Goal: Task Accomplishment & Management: Complete application form

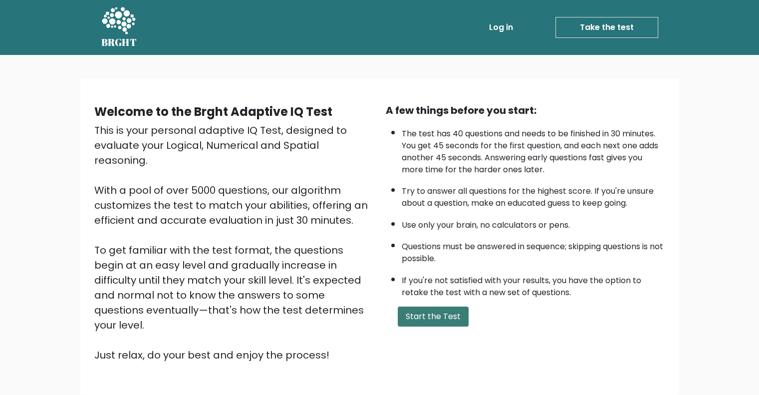
click at [439, 312] on button "Start the Test" at bounding box center [433, 316] width 71 height 20
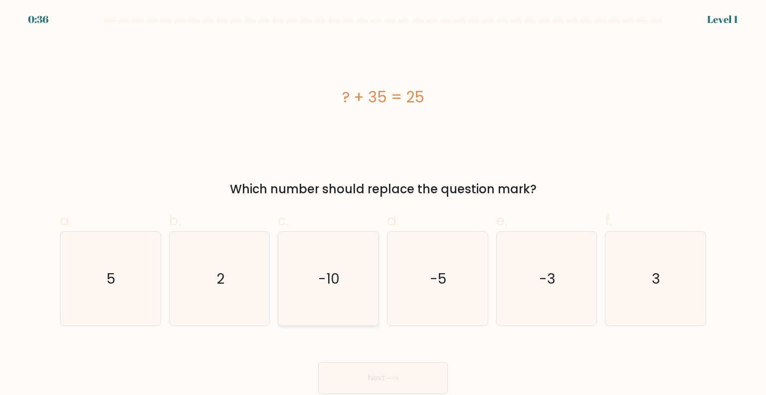
click at [344, 295] on icon "-10" at bounding box center [328, 279] width 94 height 94
click at [383, 204] on input "c. -10" at bounding box center [383, 201] width 0 height 6
radio input "true"
click at [396, 372] on button "Next" at bounding box center [383, 378] width 130 height 32
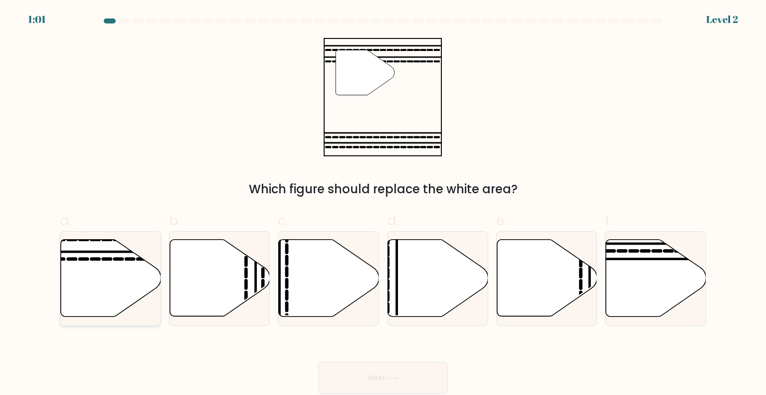
click at [110, 251] on line at bounding box center [141, 251] width 202 height 0
click at [383, 204] on input "a." at bounding box center [383, 201] width 0 height 6
radio input "true"
click at [397, 375] on button "Next" at bounding box center [383, 378] width 130 height 32
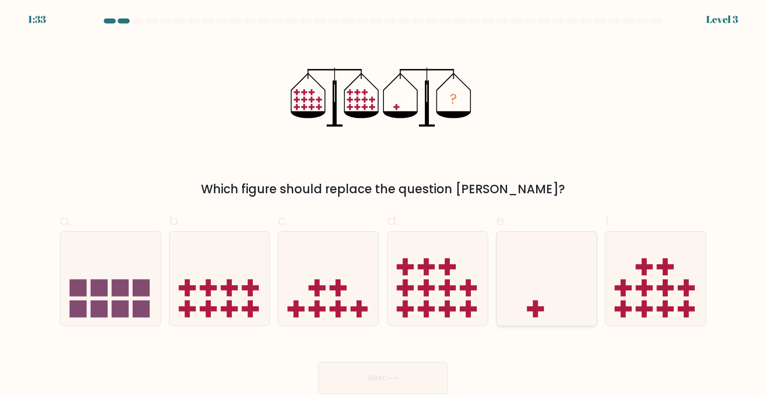
click at [561, 292] on icon at bounding box center [547, 278] width 100 height 83
click at [384, 204] on input "e." at bounding box center [383, 201] width 0 height 6
radio input "true"
click at [391, 370] on button "Next" at bounding box center [383, 378] width 130 height 32
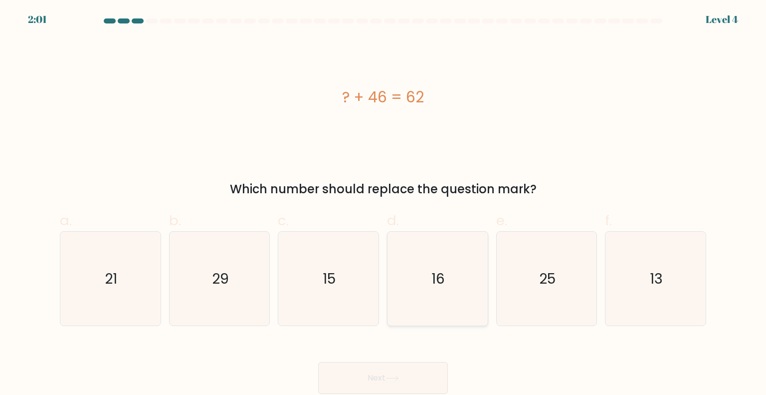
click at [441, 266] on icon "16" at bounding box center [438, 279] width 94 height 94
click at [384, 204] on input "d. 16" at bounding box center [383, 201] width 0 height 6
radio input "true"
click at [391, 379] on icon at bounding box center [392, 377] width 13 height 5
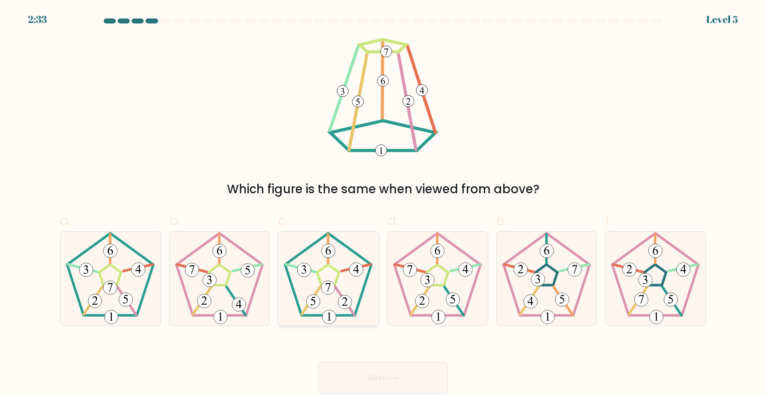
click at [334, 271] on icon at bounding box center [328, 279] width 94 height 94
click at [383, 204] on input "c." at bounding box center [383, 201] width 0 height 6
radio input "true"
click at [394, 381] on icon at bounding box center [392, 377] width 13 height 5
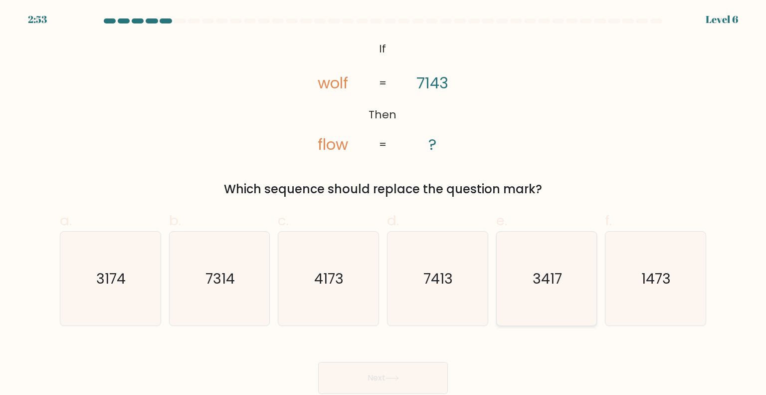
click at [556, 284] on text "3417" at bounding box center [547, 278] width 29 height 20
click at [384, 204] on input "e. 3417" at bounding box center [383, 201] width 0 height 6
radio input "true"
click at [407, 372] on button "Next" at bounding box center [383, 378] width 130 height 32
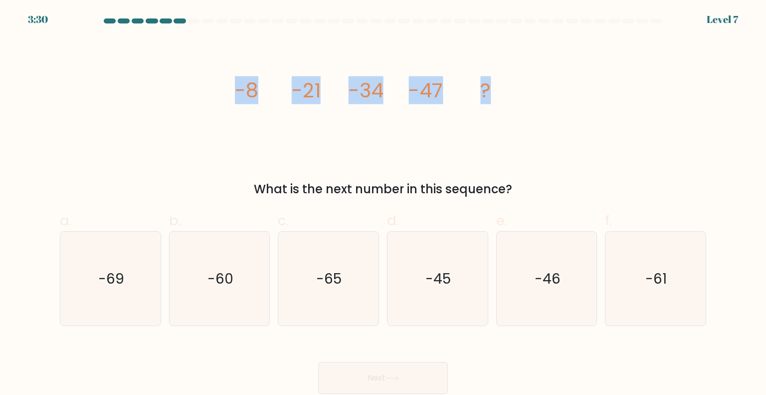
drag, startPoint x: 224, startPoint y: 91, endPoint x: 537, endPoint y: 93, distance: 312.9
click at [537, 93] on div "image/svg+xml -8 -21 -34 -47 ? What is the next number in this sequence?" at bounding box center [383, 118] width 659 height 160
copy g "-8 -21 -34 -47 ?"
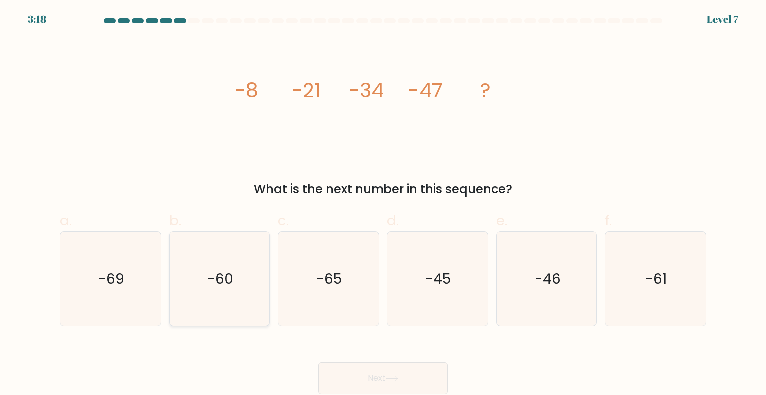
click at [220, 274] on text "-60" at bounding box center [221, 278] width 26 height 20
click at [383, 204] on input "b. -60" at bounding box center [383, 201] width 0 height 6
radio input "true"
click at [383, 380] on button "Next" at bounding box center [383, 378] width 130 height 32
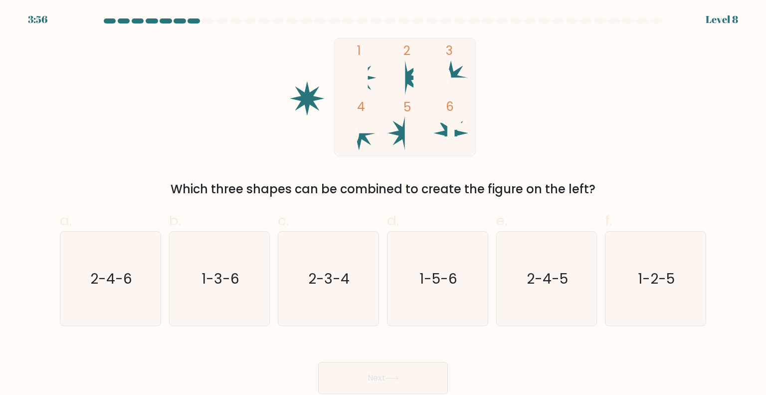
drag, startPoint x: 287, startPoint y: 45, endPoint x: 629, endPoint y: 179, distance: 367.0
click at [629, 179] on div "1 2 3 4 5 6 Which three shapes can be combined to create the figure on the left?" at bounding box center [383, 118] width 659 height 160
copy div "1 2 3 4 5 6 Which three shapes can be combined to create the figure on the left?"
click at [667, 130] on div "1 2 3 4 5 6 Which three shapes can be combined to create the figure on the left?" at bounding box center [383, 118] width 659 height 160
click at [660, 296] on icon "1-2-5" at bounding box center [656, 279] width 94 height 94
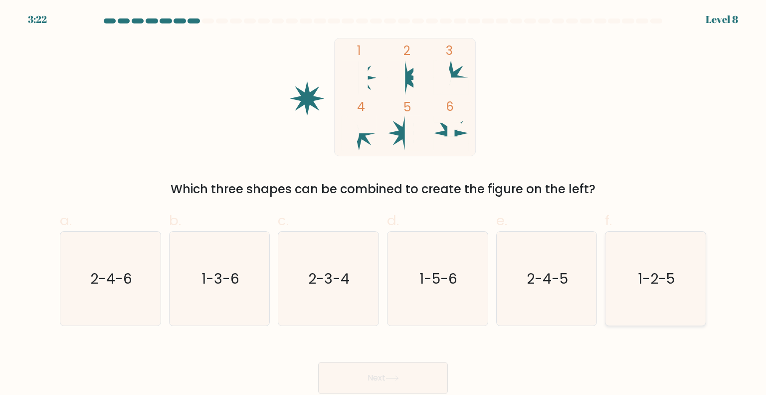
click at [384, 204] on input "f. 1-2-5" at bounding box center [383, 201] width 0 height 6
radio input "true"
click at [421, 374] on button "Next" at bounding box center [383, 378] width 130 height 32
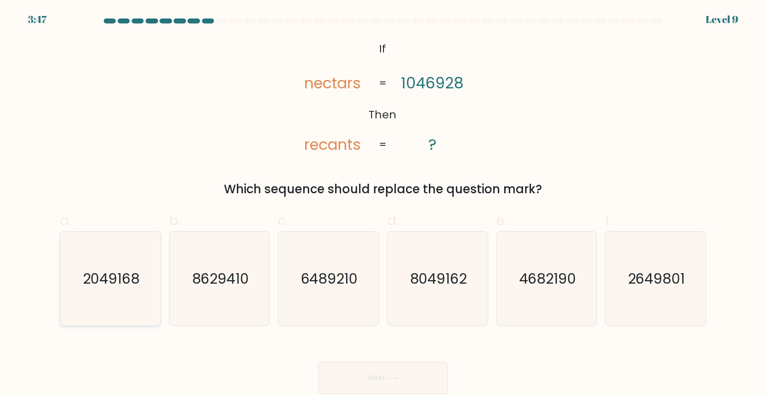
click at [106, 291] on icon "2049168" at bounding box center [110, 279] width 94 height 94
click at [383, 204] on input "a. 2049168" at bounding box center [383, 201] width 0 height 6
radio input "true"
click at [402, 383] on button "Next" at bounding box center [383, 378] width 130 height 32
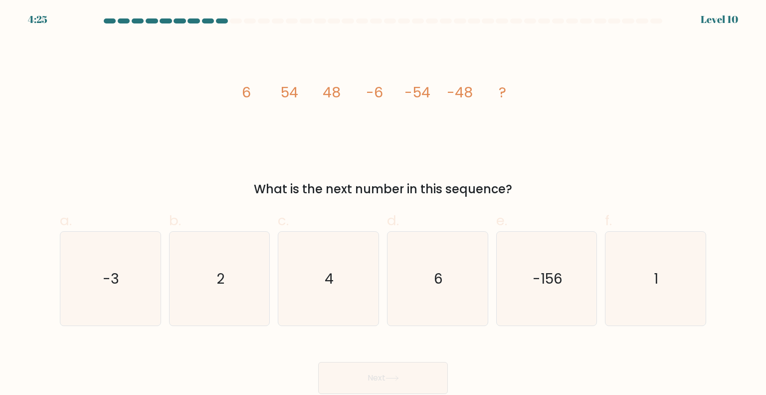
click at [245, 91] on tspan "6" at bounding box center [246, 92] width 9 height 20
drag, startPoint x: 218, startPoint y: 95, endPoint x: 570, endPoint y: 118, distance: 353.0
click at [570, 118] on div "image/svg+xml 6 54 48 -6 -54 -48 ? What is the next number in this sequence?" at bounding box center [383, 118] width 659 height 160
copy g "6 54 48 -6 -54 -48 ?"
click at [469, 273] on icon "6" at bounding box center [438, 279] width 94 height 94
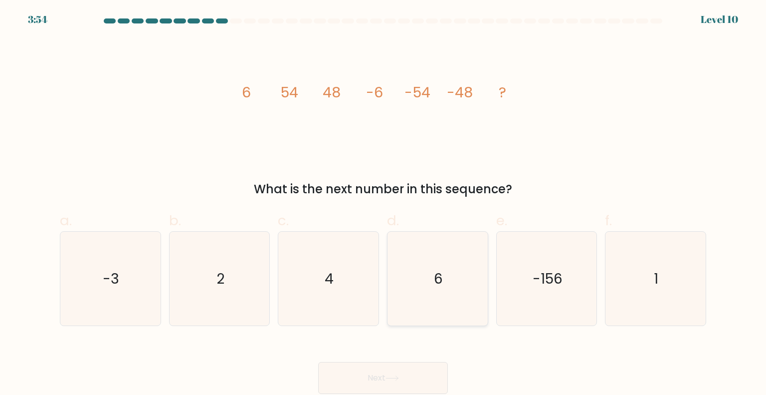
click at [384, 204] on input "d. 6" at bounding box center [383, 201] width 0 height 6
radio input "true"
click at [397, 369] on button "Next" at bounding box center [383, 378] width 130 height 32
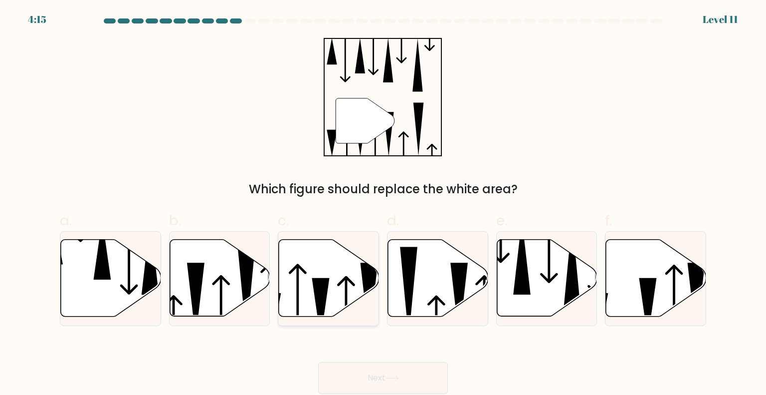
click at [314, 283] on icon at bounding box center [320, 308] width 17 height 60
click at [383, 204] on input "c." at bounding box center [383, 201] width 0 height 6
radio input "true"
click at [382, 377] on button "Next" at bounding box center [383, 378] width 130 height 32
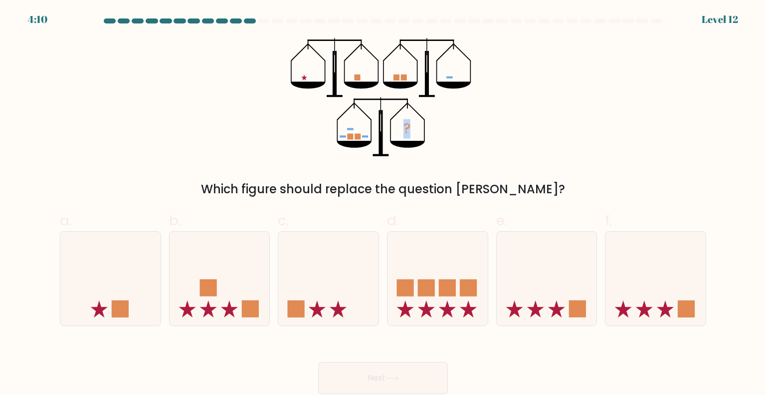
drag, startPoint x: 271, startPoint y: 47, endPoint x: 422, endPoint y: 152, distance: 183.3
click at [420, 152] on div "? Which figure should replace the question mark?" at bounding box center [383, 118] width 659 height 160
click at [510, 155] on div "? Which figure should replace the question mark?" at bounding box center [383, 118] width 659 height 160
click at [374, 297] on icon at bounding box center [328, 278] width 100 height 83
click at [383, 204] on input "c." at bounding box center [383, 201] width 0 height 6
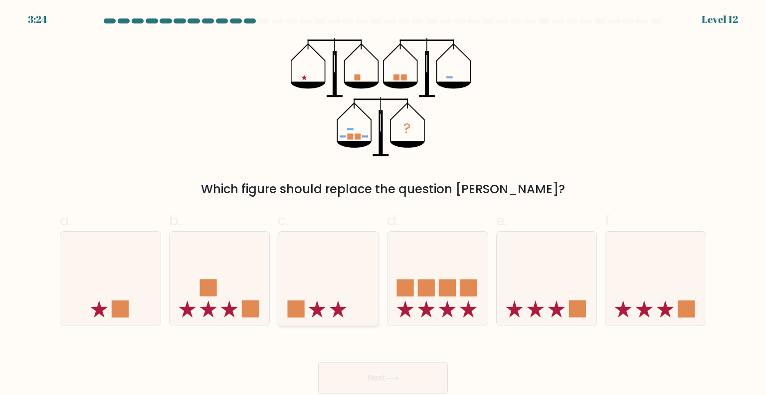
radio input "true"
click at [386, 376] on button "Next" at bounding box center [383, 378] width 130 height 32
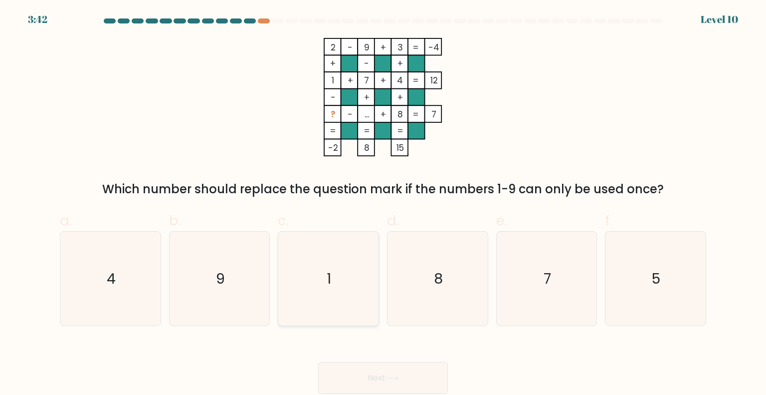
click at [333, 254] on icon "1" at bounding box center [328, 279] width 94 height 94
click at [383, 204] on input "c. 1" at bounding box center [383, 201] width 0 height 6
radio input "true"
click at [368, 369] on button "Next" at bounding box center [383, 378] width 130 height 32
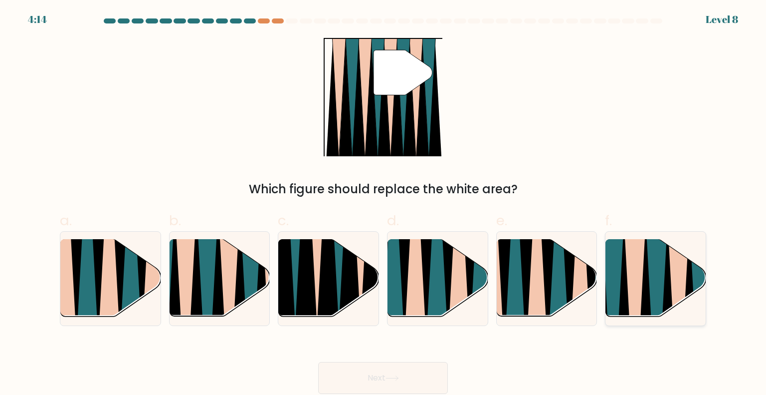
click at [636, 286] on icon at bounding box center [635, 320] width 22 height 201
click at [384, 204] on input "f." at bounding box center [383, 201] width 0 height 6
radio input "true"
click at [438, 368] on button "Next" at bounding box center [383, 378] width 130 height 32
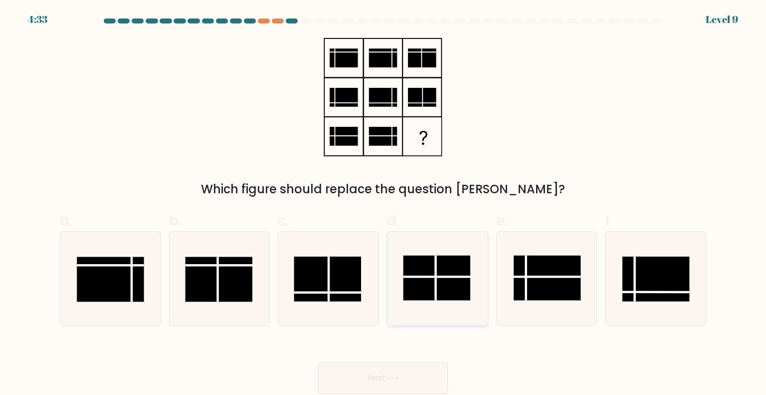
click at [451, 278] on rect at bounding box center [437, 277] width 67 height 45
click at [384, 204] on input "d." at bounding box center [383, 201] width 0 height 6
radio input "true"
click at [391, 372] on button "Next" at bounding box center [383, 378] width 130 height 32
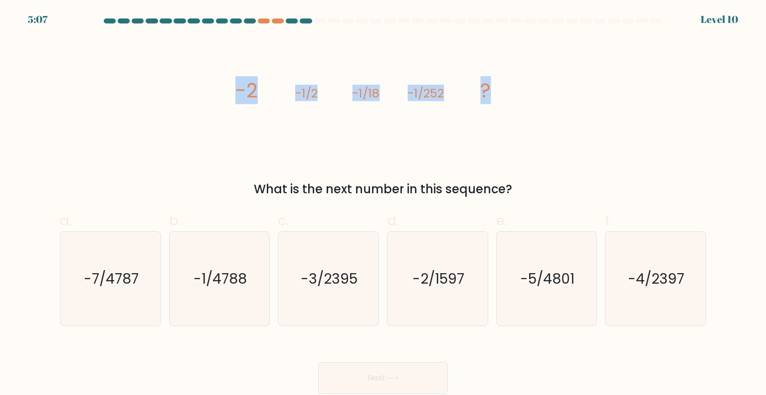
drag, startPoint x: 232, startPoint y: 95, endPoint x: 526, endPoint y: 95, distance: 294.4
click at [526, 95] on div "image/svg+xml -2 -1/2 -1/18 -1/252 ? What is the next number in this sequence?" at bounding box center [383, 118] width 659 height 160
copy g "-2 -1/2 -1/18 -1/252 ?"
click at [219, 272] on text "-1/4788" at bounding box center [220, 278] width 53 height 20
click at [383, 204] on input "b. -1/4788" at bounding box center [383, 201] width 0 height 6
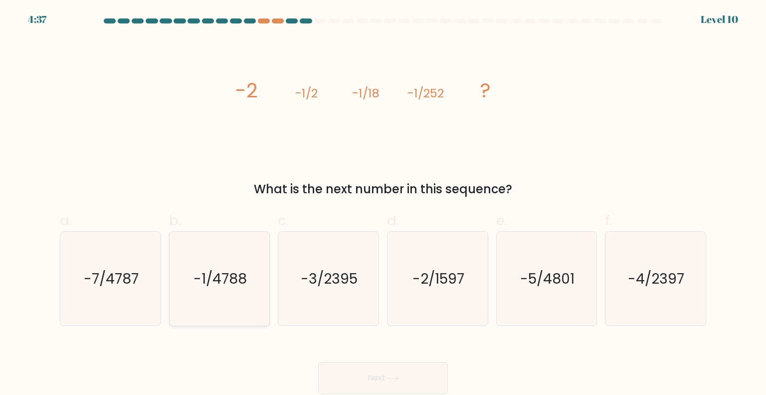
radio input "true"
click at [387, 368] on button "Next" at bounding box center [383, 378] width 130 height 32
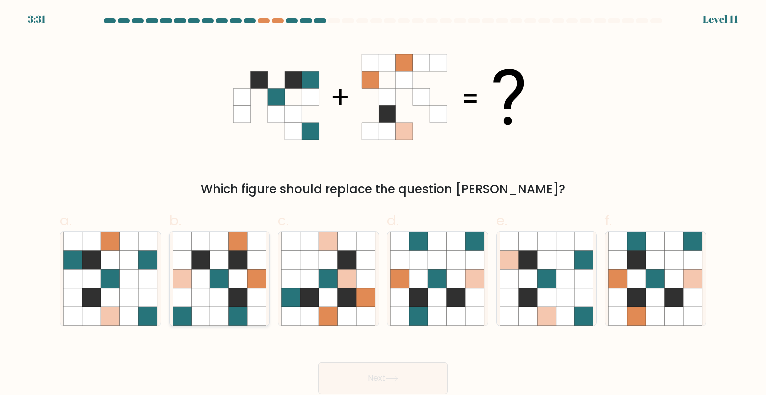
click at [246, 273] on icon at bounding box center [238, 278] width 19 height 19
click at [383, 204] on input "b." at bounding box center [383, 201] width 0 height 6
radio input "true"
click at [404, 370] on button "Next" at bounding box center [383, 378] width 130 height 32
click at [411, 383] on button "Next" at bounding box center [383, 378] width 130 height 32
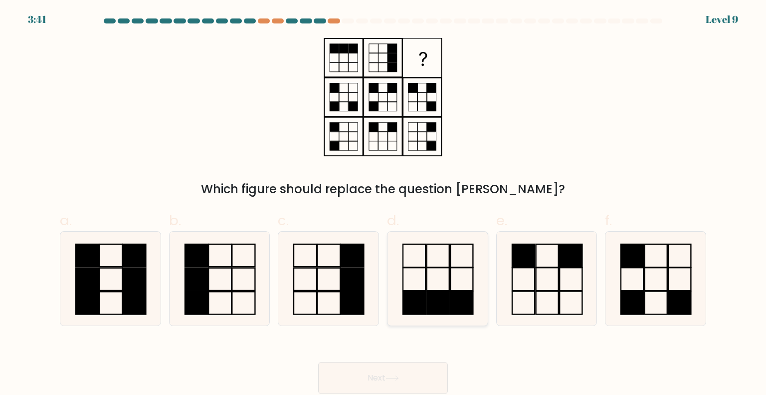
click at [433, 288] on icon at bounding box center [438, 279] width 94 height 94
click at [384, 204] on input "d." at bounding box center [383, 201] width 0 height 6
radio input "true"
click at [354, 380] on button "Next" at bounding box center [383, 378] width 130 height 32
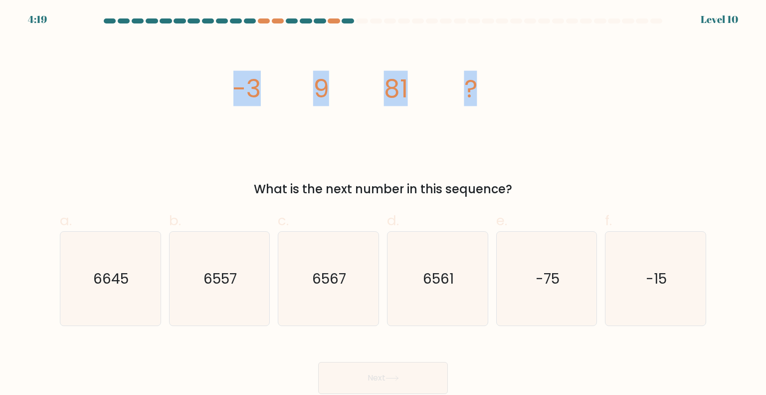
drag, startPoint x: 230, startPoint y: 88, endPoint x: 480, endPoint y: 106, distance: 251.6
click at [480, 106] on div "image/svg+xml -3 9 81 ? What is the next number in this sequence?" at bounding box center [383, 118] width 659 height 160
copy g "-3 9 81 ?"
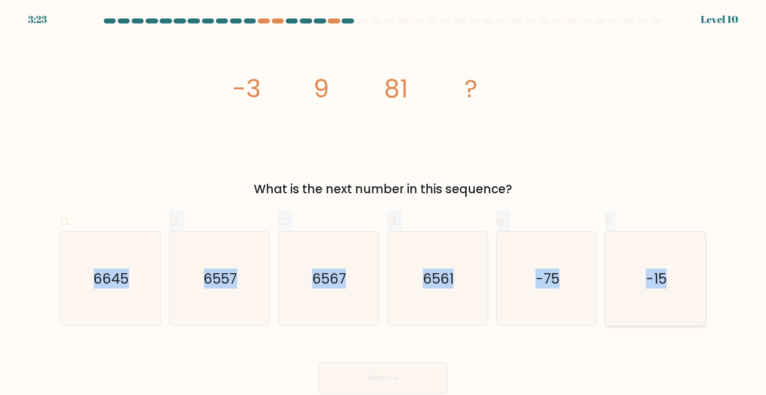
drag, startPoint x: 61, startPoint y: 245, endPoint x: 663, endPoint y: 269, distance: 602.7
click at [663, 269] on div "a. 6645 b. 6557 c." at bounding box center [383, 264] width 655 height 124
copy div "6645 b. 6557 c. 6567 d. 6561 e. -75 f. -15"
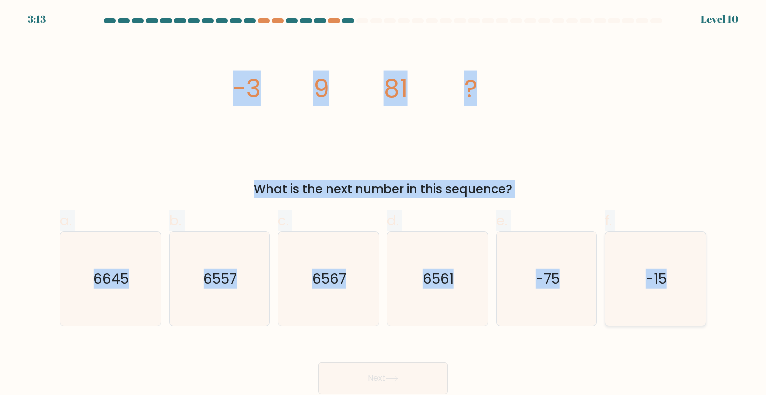
drag, startPoint x: 214, startPoint y: 86, endPoint x: 668, endPoint y: 316, distance: 508.8
click at [668, 316] on form at bounding box center [383, 205] width 766 height 375
copy form "-3 9 81 ? What is the next number in this sequence? a. 6645 b. 6557 c. 6567 d. …"
click at [404, 268] on icon "6561" at bounding box center [438, 279] width 94 height 94
click at [384, 204] on input "d. 6561" at bounding box center [383, 201] width 0 height 6
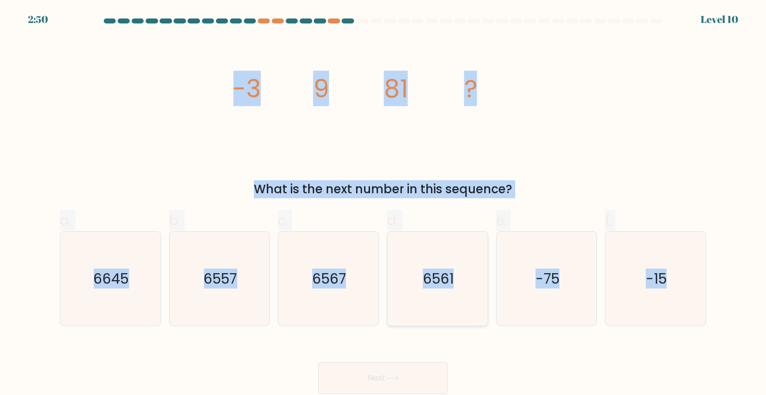
radio input "true"
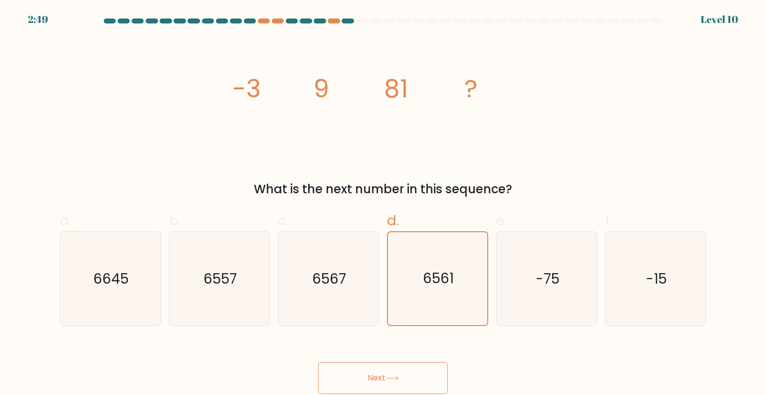
click at [391, 375] on icon at bounding box center [392, 377] width 13 height 5
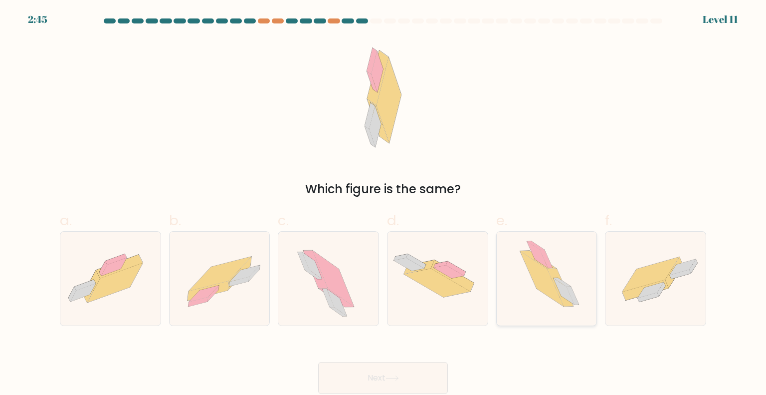
click at [544, 287] on icon at bounding box center [542, 278] width 44 height 55
click at [384, 204] on input "e." at bounding box center [383, 201] width 0 height 6
radio input "true"
click at [381, 372] on button "Next" at bounding box center [383, 378] width 130 height 32
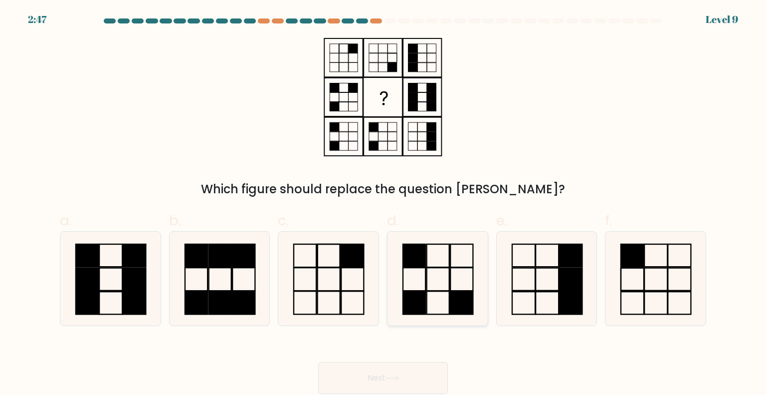
click at [468, 285] on icon at bounding box center [438, 279] width 94 height 94
click at [384, 204] on input "d." at bounding box center [383, 201] width 0 height 6
radio input "true"
click at [392, 374] on button "Next" at bounding box center [383, 378] width 130 height 32
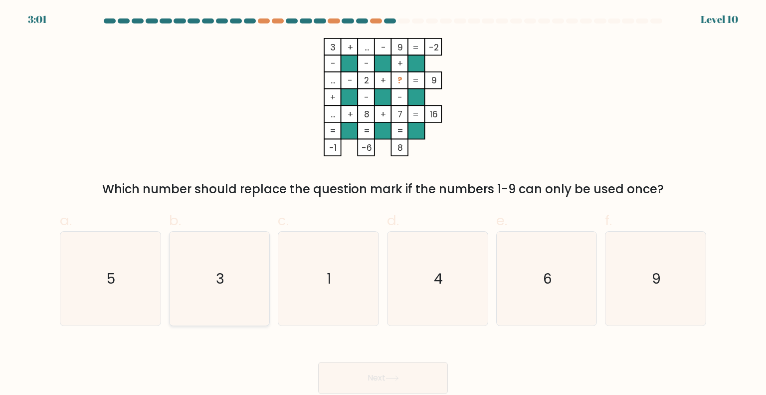
click at [217, 265] on icon "3" at bounding box center [220, 279] width 94 height 94
click at [383, 204] on input "b. 3" at bounding box center [383, 201] width 0 height 6
radio input "true"
click at [393, 373] on button "Next" at bounding box center [383, 378] width 130 height 32
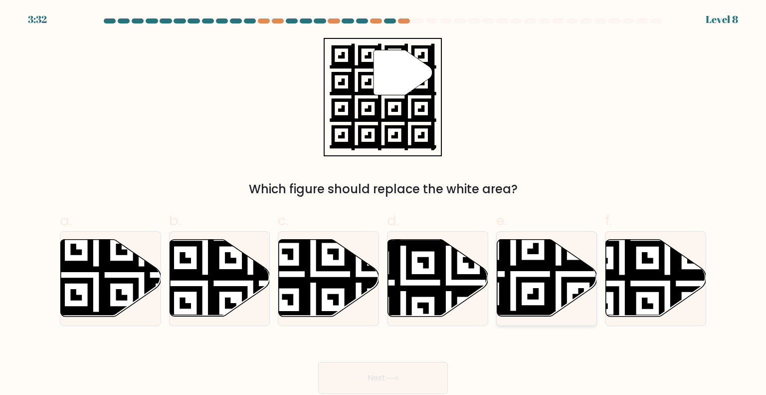
click at [541, 274] on icon at bounding box center [547, 277] width 100 height 77
click at [384, 204] on input "e." at bounding box center [383, 201] width 0 height 6
radio input "true"
click at [421, 368] on button "Next" at bounding box center [383, 378] width 130 height 32
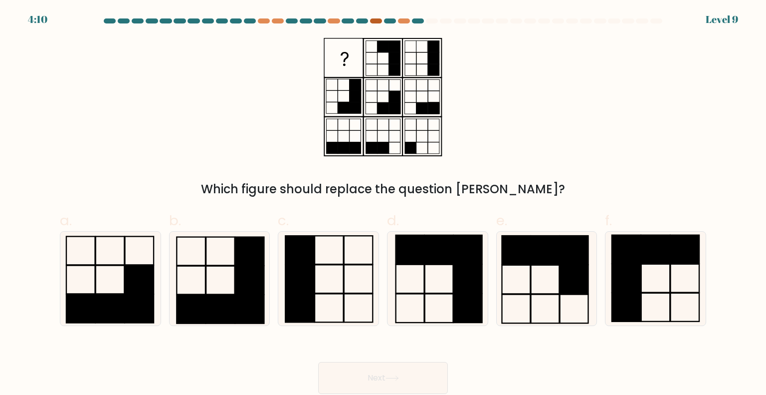
click at [379, 19] on div at bounding box center [376, 20] width 12 height 5
click at [463, 265] on rect at bounding box center [468, 278] width 28 height 29
click at [384, 204] on input "d." at bounding box center [383, 201] width 0 height 6
radio input "true"
click at [385, 376] on button "Next" at bounding box center [383, 378] width 130 height 32
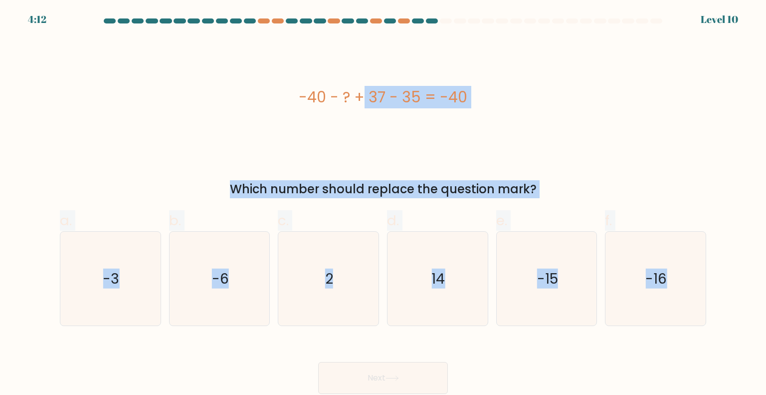
drag, startPoint x: 282, startPoint y: 93, endPoint x: 749, endPoint y: 324, distance: 520.8
click at [749, 324] on form "a. 2" at bounding box center [383, 205] width 766 height 375
copy form "-40 - ? + 37 - 35 = -40 Which number should replace the question mark? a. -3 b.…"
click at [324, 255] on icon "2" at bounding box center [328, 279] width 94 height 94
click at [383, 204] on input "c. 2" at bounding box center [383, 201] width 0 height 6
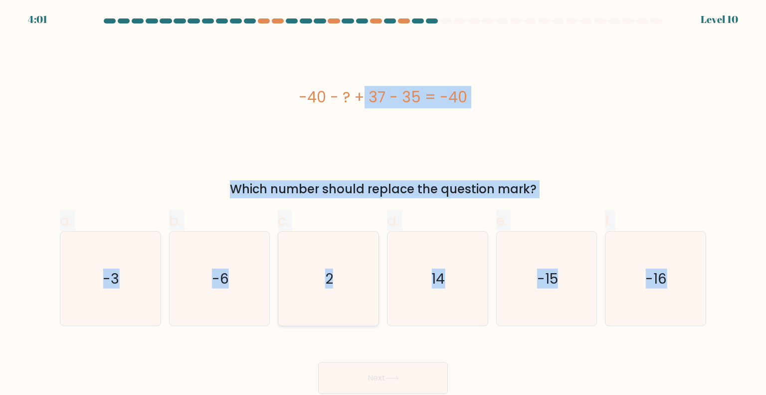
radio input "true"
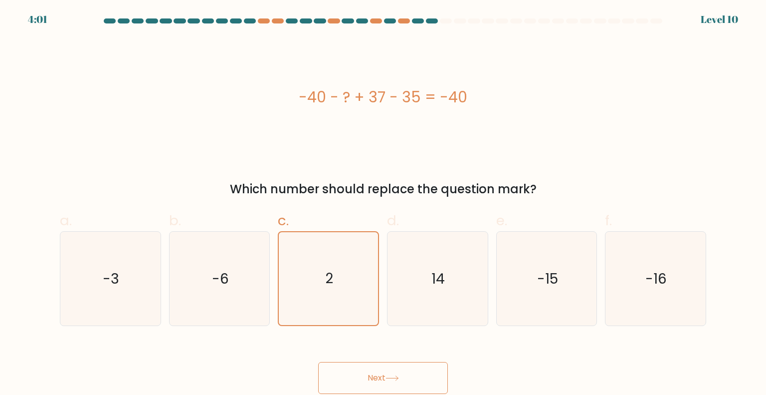
click at [403, 374] on button "Next" at bounding box center [383, 378] width 130 height 32
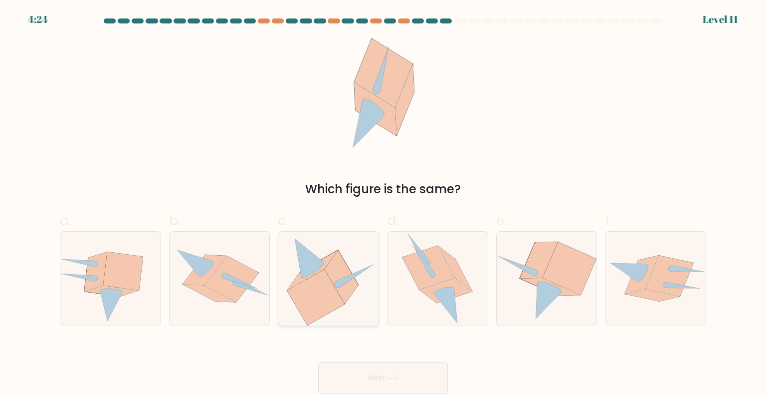
click at [332, 282] on icon at bounding box center [316, 297] width 58 height 56
click at [383, 204] on input "c." at bounding box center [383, 201] width 0 height 6
radio input "true"
click at [401, 363] on button "Next" at bounding box center [383, 378] width 130 height 32
click at [407, 371] on button "Next" at bounding box center [383, 378] width 130 height 32
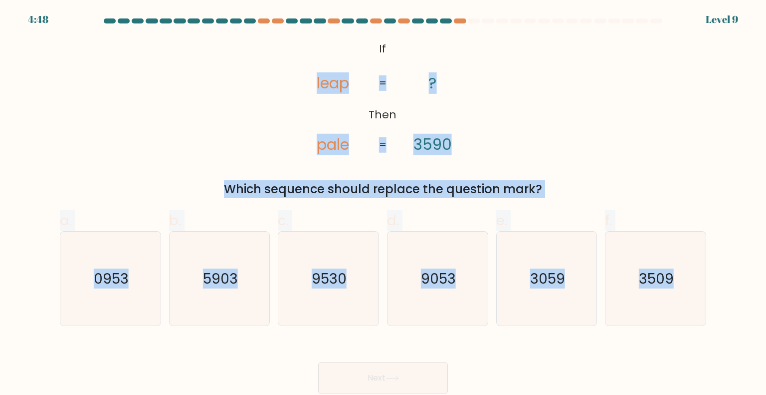
drag, startPoint x: 273, startPoint y: 61, endPoint x: 725, endPoint y: 317, distance: 519.2
click at [725, 317] on form "If ?" at bounding box center [383, 205] width 766 height 375
copy form "leap pale ? 3590 = = Which sequence should replace the question mark? a. 0953 b…"
click at [114, 274] on text "0953" at bounding box center [111, 278] width 35 height 20
click at [383, 204] on input "a. 0953" at bounding box center [383, 201] width 0 height 6
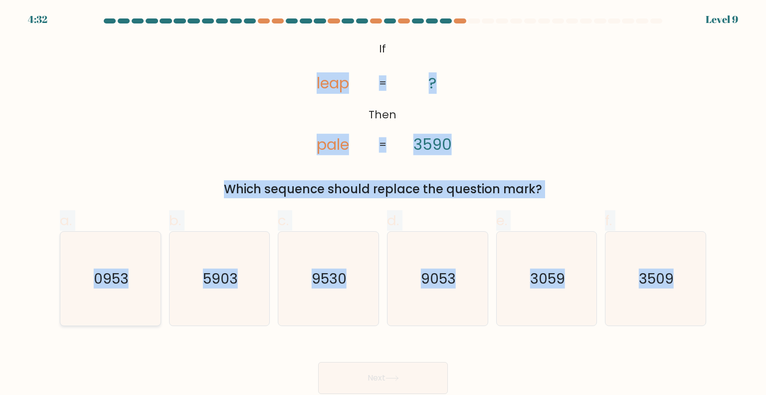
radio input "true"
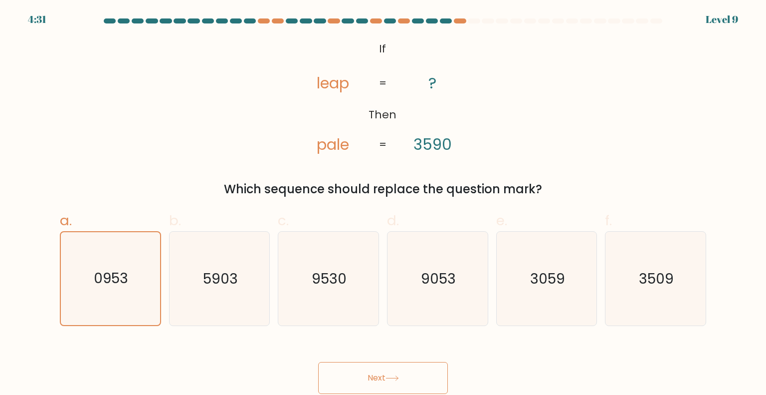
click at [399, 380] on icon at bounding box center [392, 377] width 13 height 5
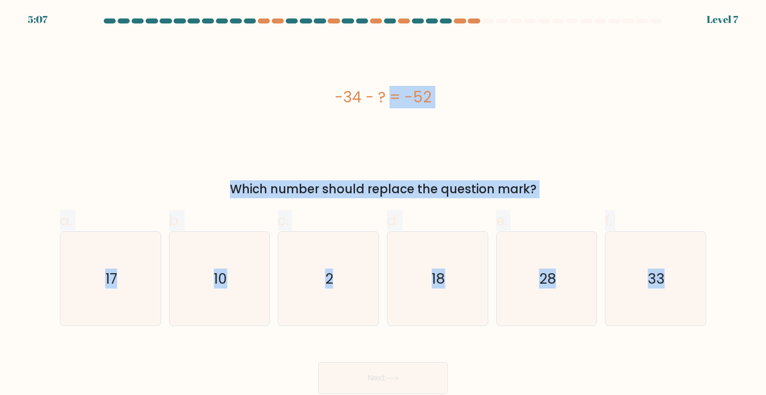
drag, startPoint x: 322, startPoint y: 83, endPoint x: 727, endPoint y: 322, distance: 470.8
click at [727, 322] on form "a. 2" at bounding box center [383, 205] width 766 height 375
copy form "-34 - ? = -52 Which number should replace the question mark? a. 17 b. 10 c. 2 d…"
click at [571, 86] on div "-34 - ? = -52" at bounding box center [383, 97] width 647 height 22
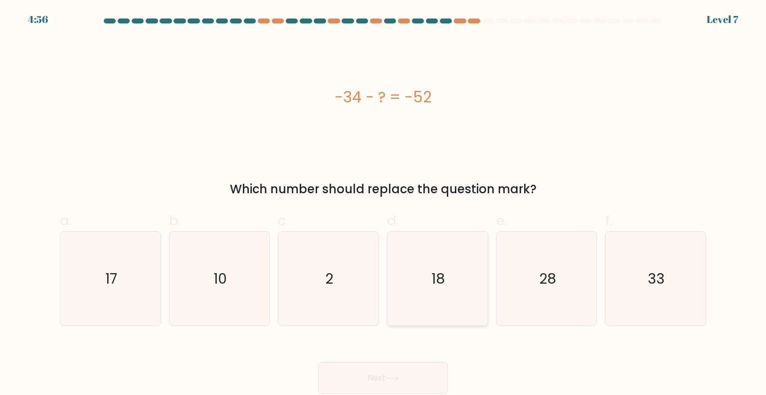
click at [406, 276] on icon "18" at bounding box center [438, 279] width 94 height 94
click at [384, 204] on input "d. 18" at bounding box center [383, 201] width 0 height 6
radio input "true"
click at [372, 377] on button "Next" at bounding box center [383, 378] width 130 height 32
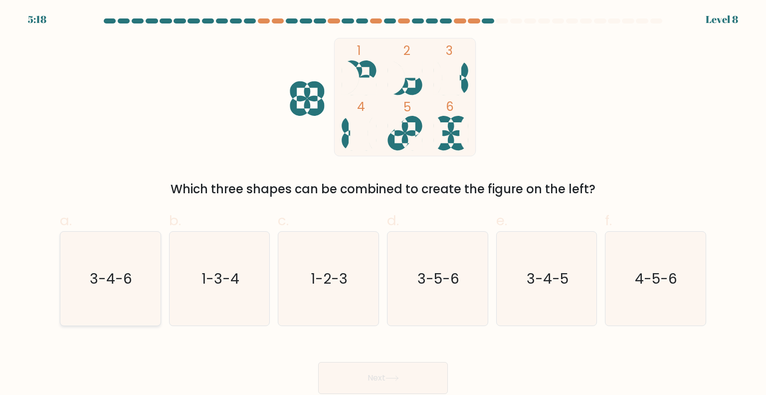
click at [100, 289] on icon "3-4-6" at bounding box center [110, 279] width 94 height 94
click at [383, 204] on input "a. 3-4-6" at bounding box center [383, 201] width 0 height 6
radio input "true"
click at [413, 373] on button "Next" at bounding box center [383, 378] width 130 height 32
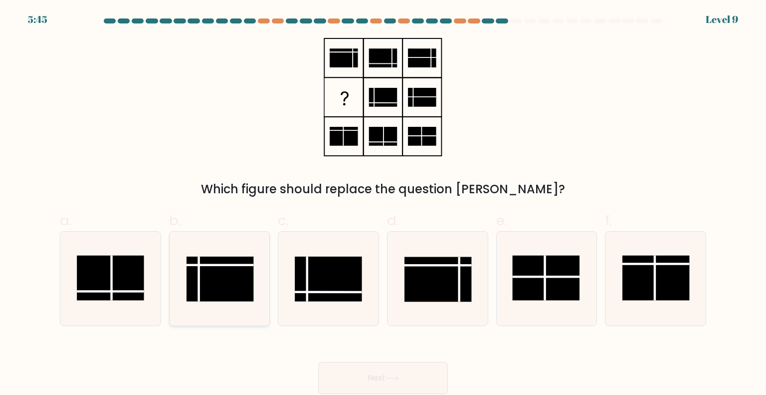
click at [214, 277] on rect at bounding box center [220, 278] width 67 height 45
click at [383, 204] on input "b." at bounding box center [383, 201] width 0 height 6
radio input "true"
click at [387, 371] on button "Next" at bounding box center [383, 378] width 130 height 32
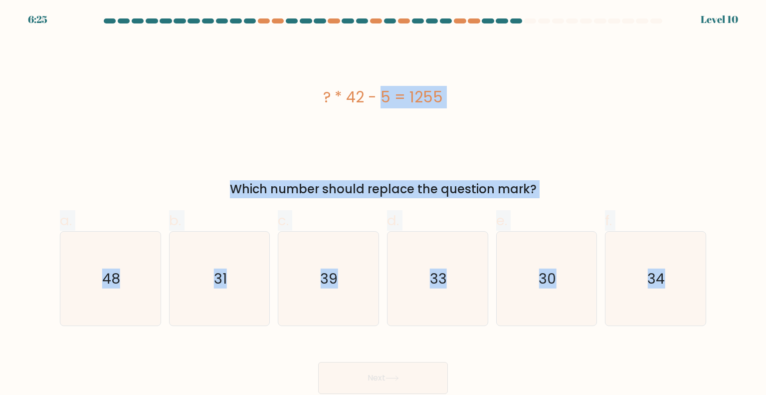
drag, startPoint x: 305, startPoint y: 102, endPoint x: 720, endPoint y: 357, distance: 487.6
click at [720, 357] on form "a." at bounding box center [383, 205] width 766 height 375
click at [560, 276] on icon "30" at bounding box center [547, 279] width 94 height 94
click at [384, 204] on input "e. 30" at bounding box center [383, 201] width 0 height 6
radio input "true"
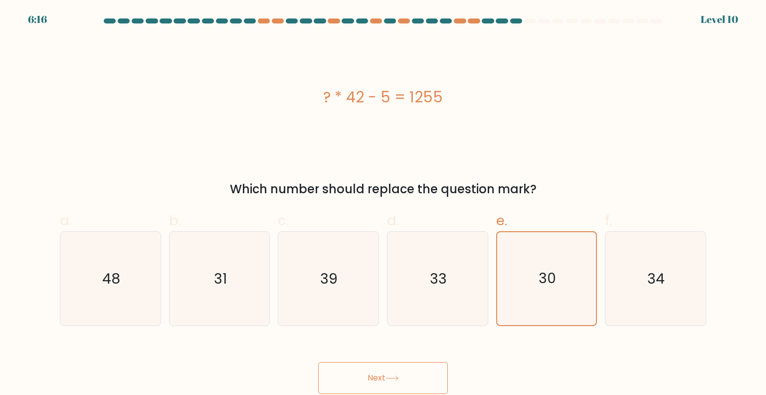
click at [375, 378] on button "Next" at bounding box center [383, 378] width 130 height 32
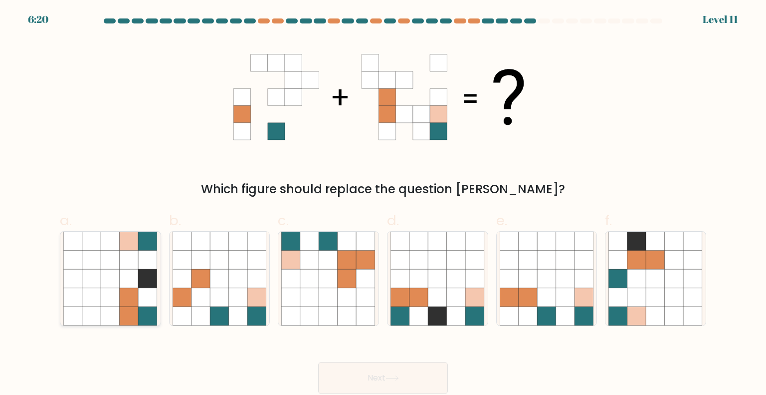
click at [146, 306] on icon at bounding box center [148, 297] width 19 height 19
click at [383, 204] on input "a." at bounding box center [383, 201] width 0 height 6
radio input "true"
click at [206, 293] on icon at bounding box center [201, 297] width 19 height 19
click at [383, 204] on input "b." at bounding box center [383, 201] width 0 height 6
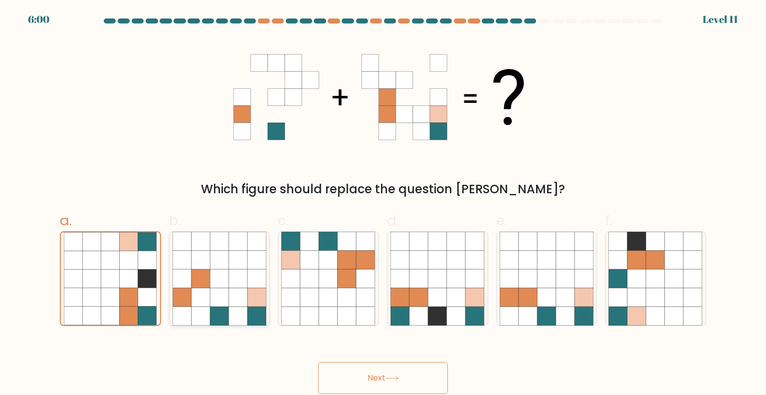
radio input "true"
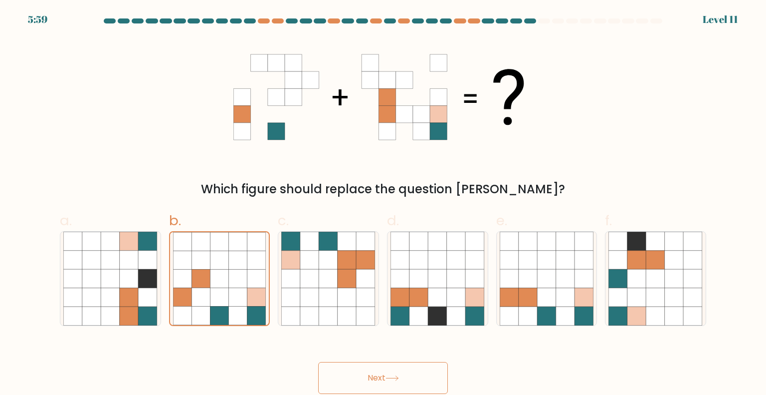
click at [392, 373] on button "Next" at bounding box center [383, 378] width 130 height 32
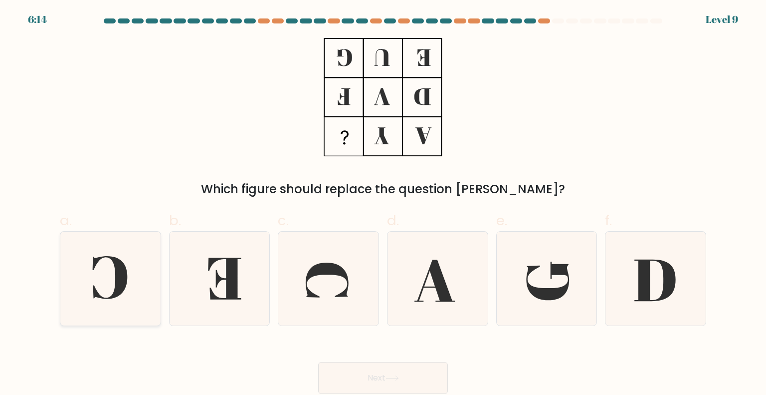
click at [117, 262] on icon at bounding box center [110, 277] width 35 height 43
click at [383, 204] on input "a." at bounding box center [383, 201] width 0 height 6
radio input "true"
click at [407, 379] on button "Next" at bounding box center [383, 378] width 130 height 32
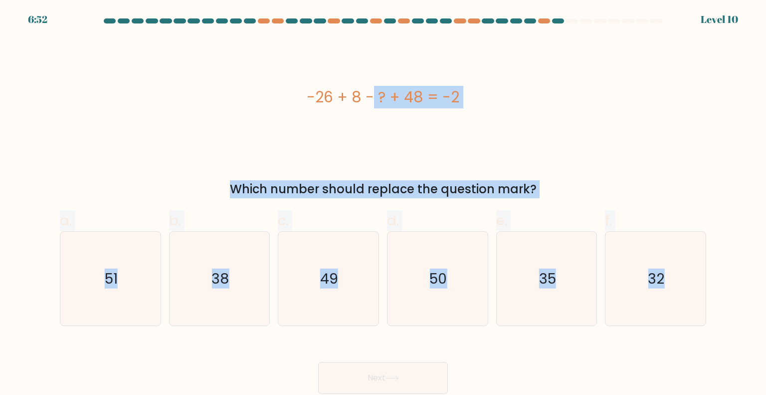
drag, startPoint x: 267, startPoint y: 77, endPoint x: 726, endPoint y: 312, distance: 515.7
click at [726, 312] on form "a." at bounding box center [383, 205] width 766 height 375
click at [629, 252] on icon "32" at bounding box center [656, 279] width 94 height 94
click at [384, 204] on input "f. 32" at bounding box center [383, 201] width 0 height 6
radio input "true"
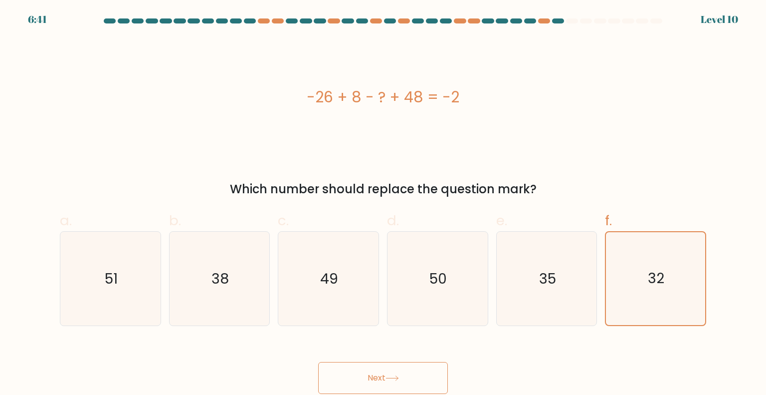
click at [412, 371] on button "Next" at bounding box center [383, 378] width 130 height 32
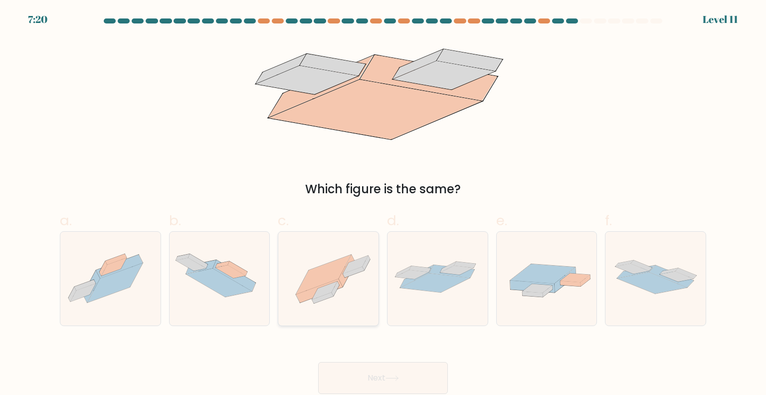
click at [340, 266] on icon at bounding box center [323, 273] width 55 height 39
click at [383, 204] on input "c." at bounding box center [383, 201] width 0 height 6
radio input "true"
click at [373, 377] on button "Next" at bounding box center [383, 378] width 130 height 32
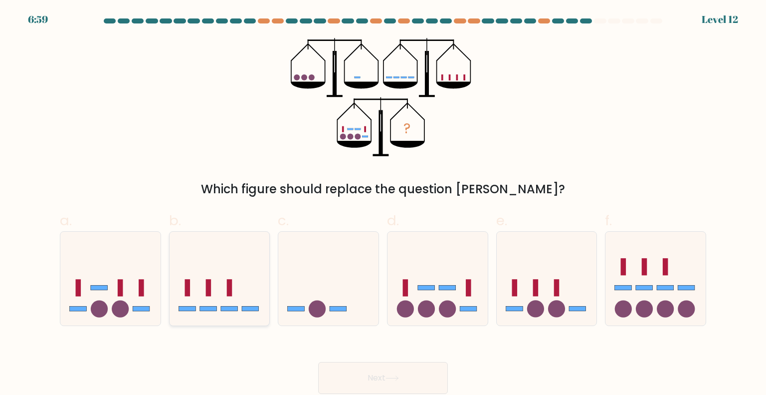
drag, startPoint x: 225, startPoint y: 295, endPoint x: 257, endPoint y: 311, distance: 36.1
click at [225, 295] on icon at bounding box center [220, 278] width 100 height 83
click at [383, 204] on input "b." at bounding box center [383, 201] width 0 height 6
radio input "true"
click at [407, 394] on body "6:58 Level 12" at bounding box center [383, 197] width 766 height 395
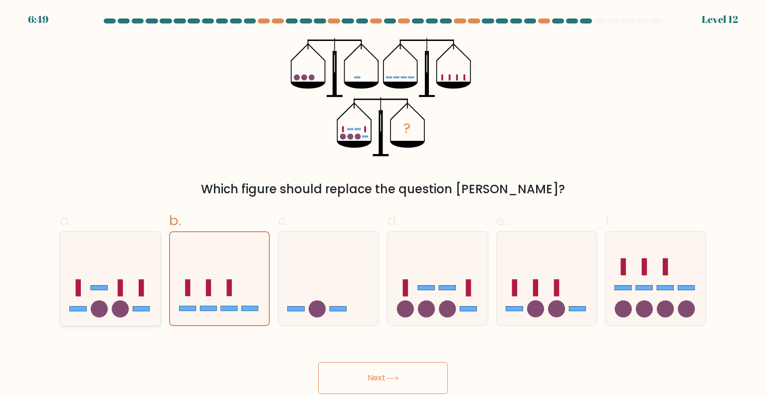
click at [113, 289] on icon at bounding box center [110, 278] width 100 height 83
click at [383, 204] on input "a." at bounding box center [383, 201] width 0 height 6
radio input "true"
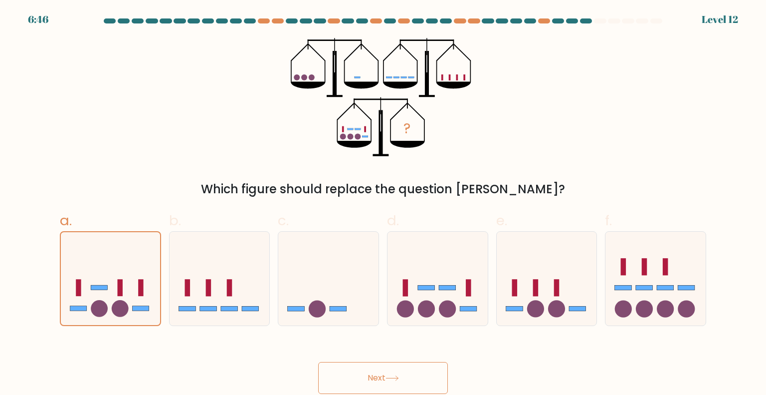
click at [405, 383] on button "Next" at bounding box center [383, 378] width 130 height 32
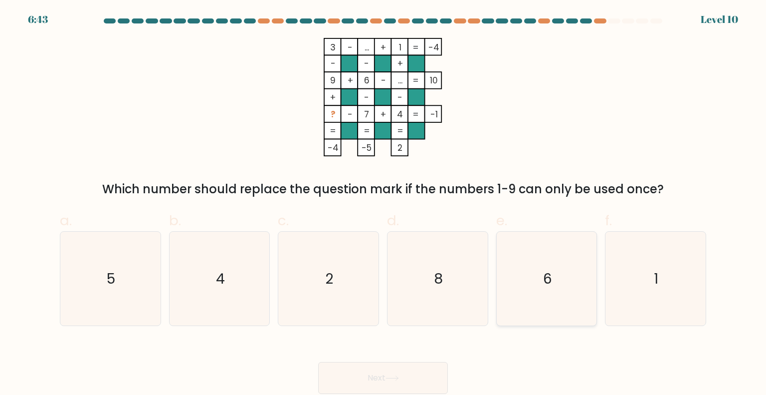
click at [551, 261] on icon "6" at bounding box center [547, 279] width 94 height 94
click at [384, 204] on input "e. 6" at bounding box center [383, 201] width 0 height 6
radio input "true"
click at [416, 373] on button "Next" at bounding box center [383, 378] width 130 height 32
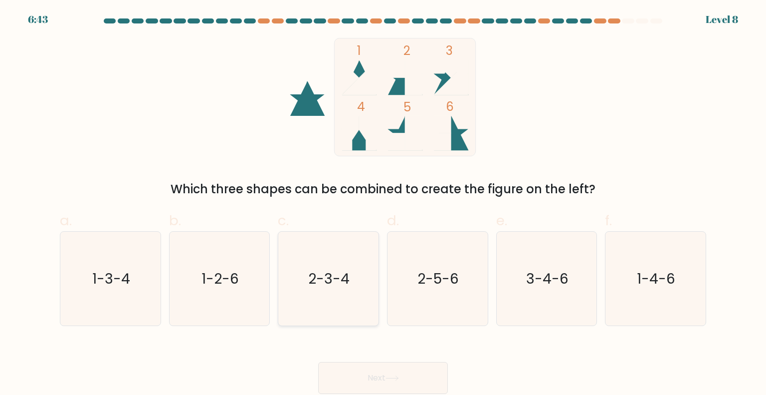
click at [321, 299] on icon "2-3-4" at bounding box center [328, 279] width 94 height 94
click at [383, 204] on input "c. 2-3-4" at bounding box center [383, 201] width 0 height 6
radio input "true"
click at [377, 374] on button "Next" at bounding box center [383, 378] width 130 height 32
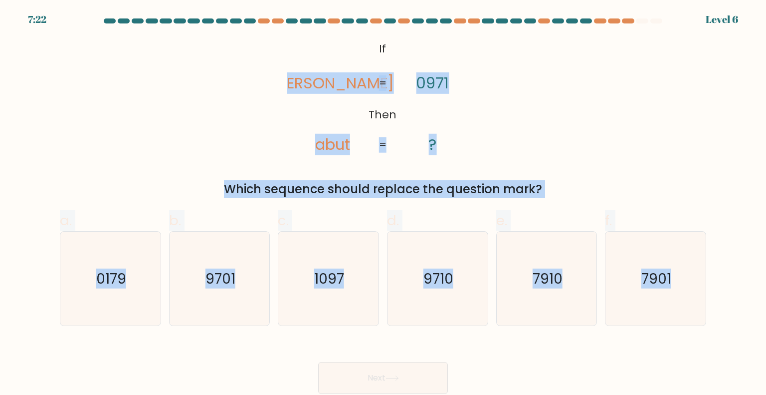
drag, startPoint x: 275, startPoint y: 36, endPoint x: 730, endPoint y: 281, distance: 516.4
click at [730, 281] on form "If ?" at bounding box center [383, 205] width 766 height 375
click at [450, 280] on text "9710" at bounding box center [439, 278] width 30 height 20
click at [384, 204] on input "d. 9710" at bounding box center [383, 201] width 0 height 6
radio input "true"
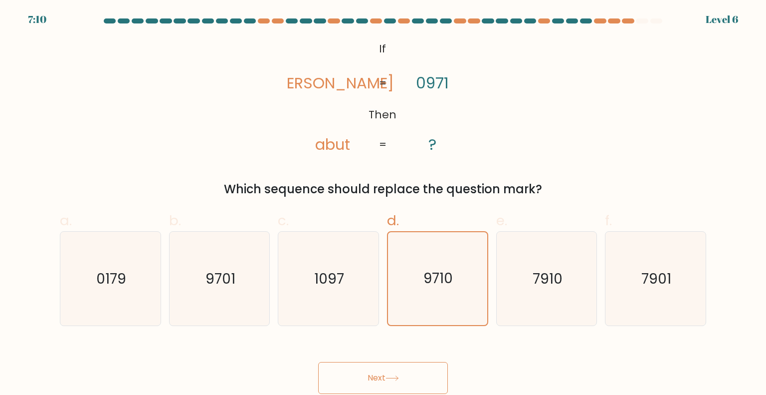
click at [382, 374] on button "Next" at bounding box center [383, 378] width 130 height 32
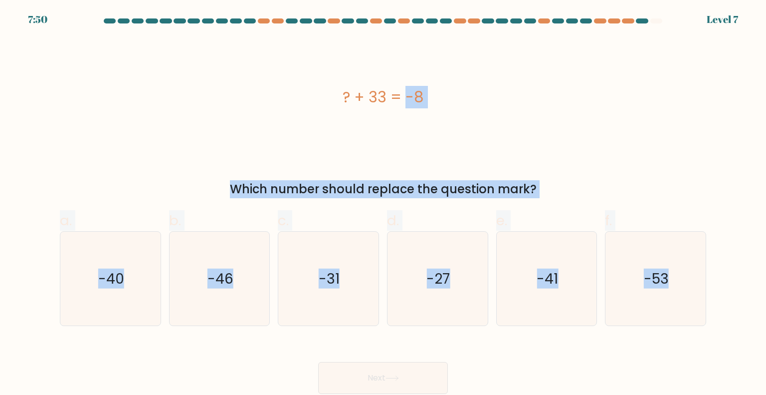
drag, startPoint x: 263, startPoint y: 75, endPoint x: 720, endPoint y: 328, distance: 521.7
click at [720, 328] on form "a." at bounding box center [383, 205] width 766 height 375
click at [521, 286] on icon "-41" at bounding box center [547, 279] width 94 height 94
click at [384, 204] on input "e. -41" at bounding box center [383, 201] width 0 height 6
radio input "true"
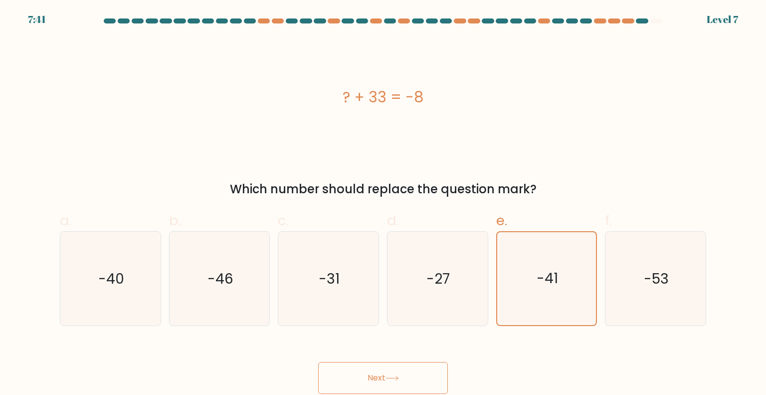
click at [404, 379] on button "Next" at bounding box center [383, 378] width 130 height 32
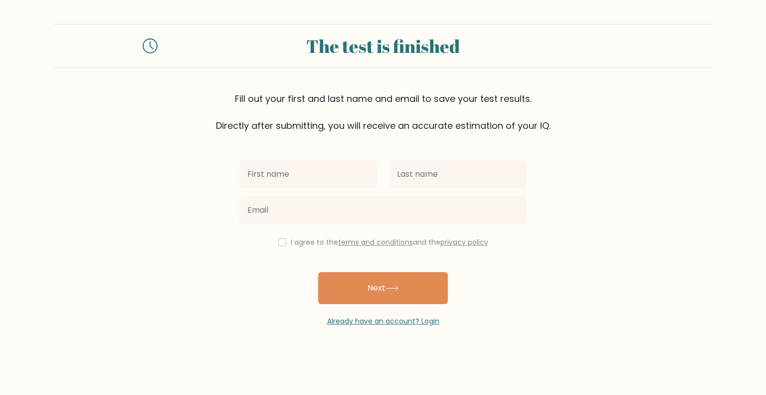
click at [2, 375] on body "The test is finished Fill out your first and last name and email to save your t…" at bounding box center [383, 197] width 766 height 395
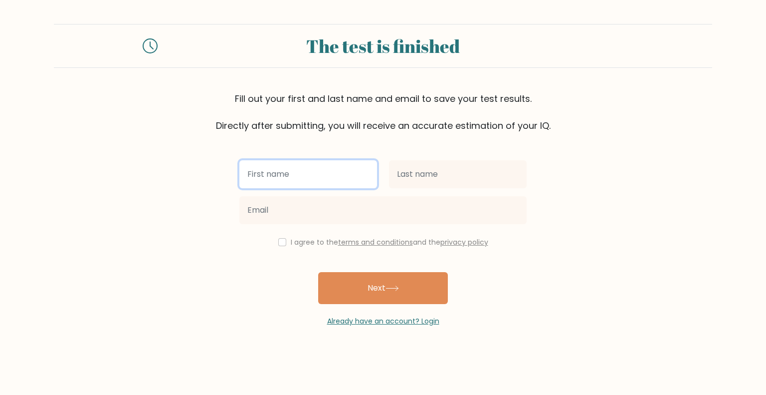
click at [302, 178] on input "text" at bounding box center [308, 174] width 138 height 28
type input "Ariza"
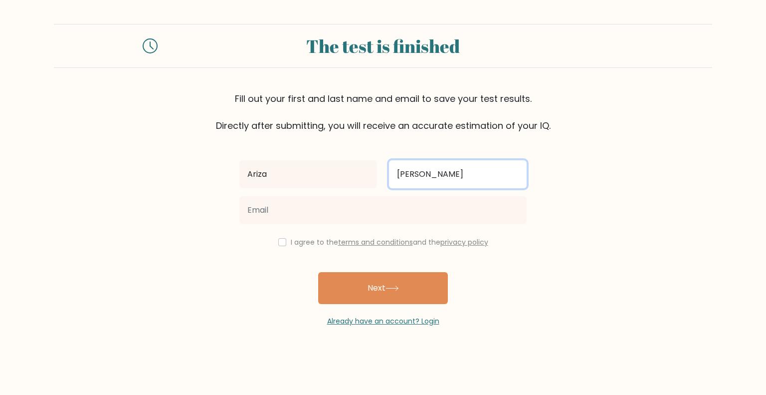
type input "Landicho"
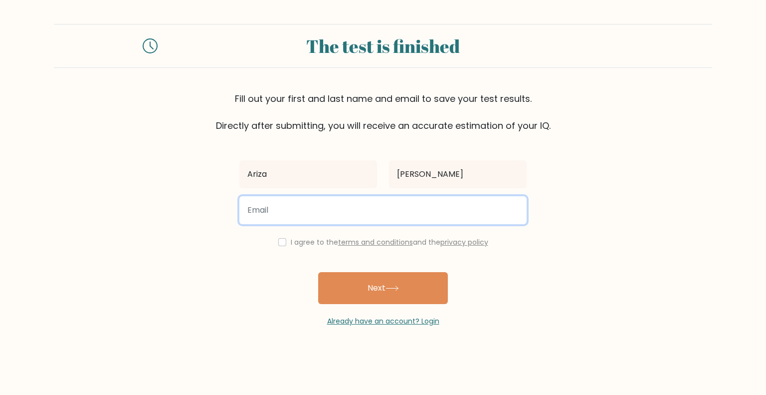
click at [322, 216] on input "email" at bounding box center [382, 210] width 287 height 28
type input "alankarl1021@gmail.com"
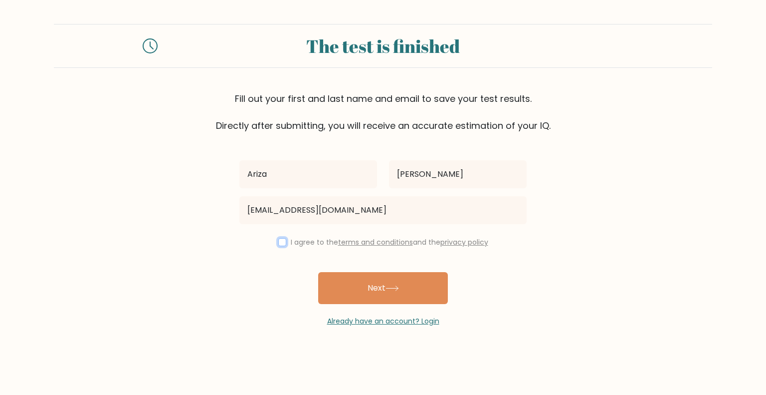
click at [282, 244] on input "checkbox" at bounding box center [282, 242] width 8 height 8
checkbox input "true"
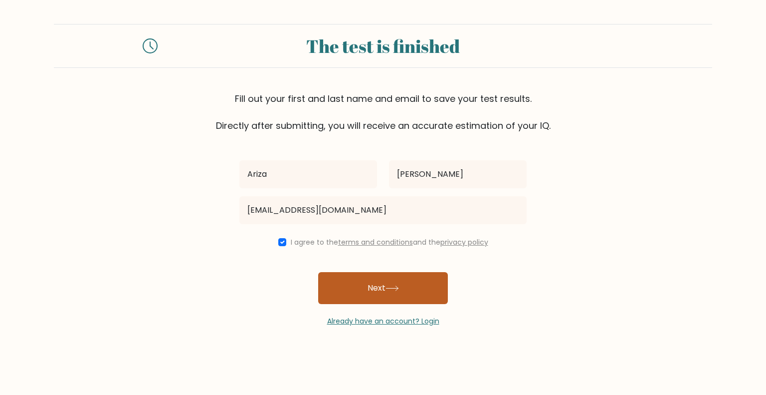
click at [388, 299] on button "Next" at bounding box center [383, 288] width 130 height 32
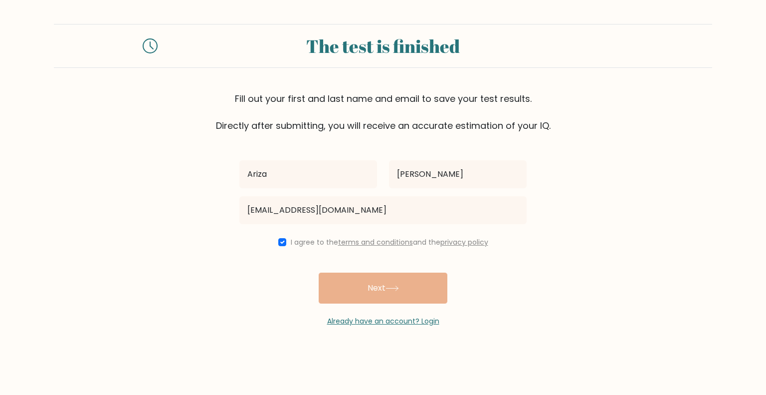
click at [375, 295] on div "Ariza Landicho alankarl1021@gmail.com I agree to the terms and conditions and t…" at bounding box center [383, 229] width 299 height 194
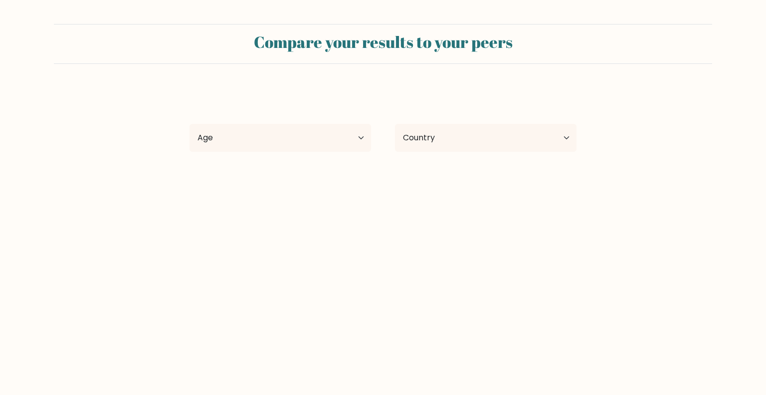
select select "PH"
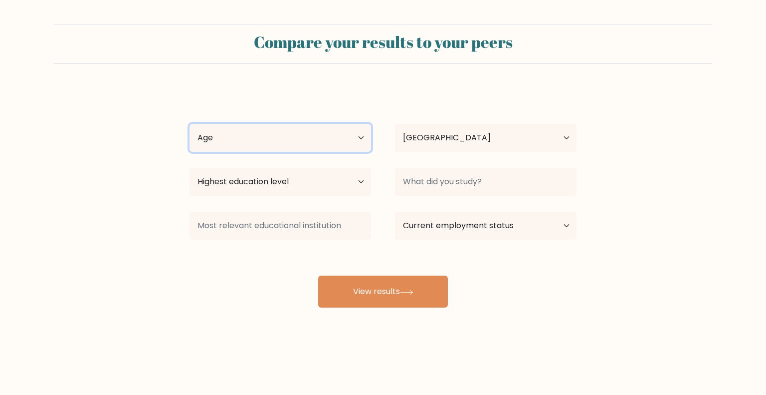
click at [333, 144] on select "Age Under 18 years old 18-24 years old 25-34 years old 35-44 years old 45-54 ye…" at bounding box center [281, 138] width 182 height 28
select select "25_34"
click at [190, 124] on select "Age Under 18 years old 18-24 years old 25-34 years old 35-44 years old 45-54 ye…" at bounding box center [281, 138] width 182 height 28
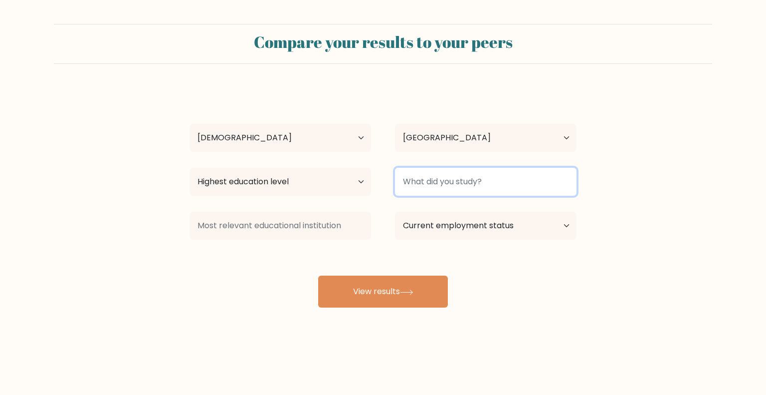
click at [446, 183] on input at bounding box center [486, 182] width 182 height 28
type input "LNCHS"
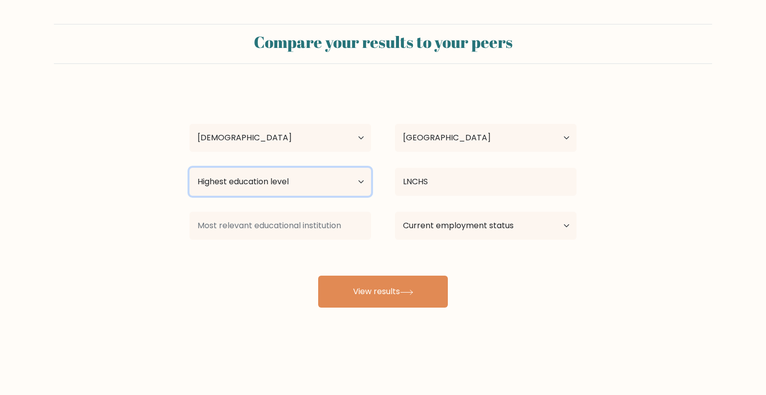
click at [325, 188] on select "Highest education level No schooling Primary Lower Secondary Upper Secondary Oc…" at bounding box center [281, 182] width 182 height 28
select select "upper_secondary"
click at [190, 168] on select "Highest education level No schooling Primary Lower Secondary Upper Secondary Oc…" at bounding box center [281, 182] width 182 height 28
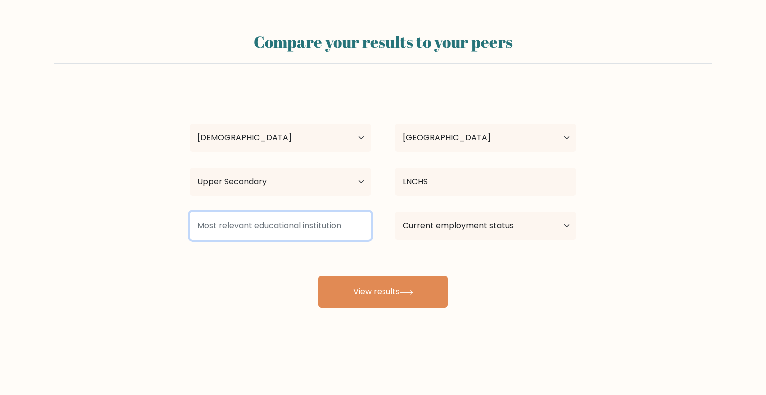
click at [323, 221] on input at bounding box center [281, 226] width 182 height 28
type input "SHS"
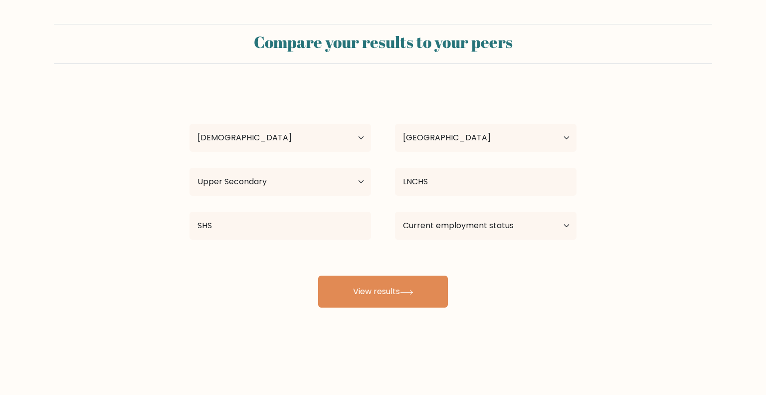
click at [489, 241] on div "Current employment status Employed Student Retired Other / prefer not to answer" at bounding box center [486, 226] width 206 height 36
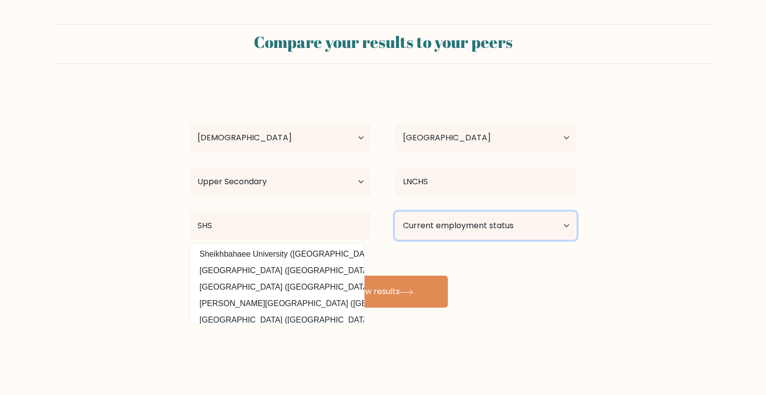
click at [492, 233] on select "Current employment status Employed Student Retired Other / prefer not to answer" at bounding box center [486, 226] width 182 height 28
select select "employed"
click at [395, 212] on select "Current employment status Employed Student Retired Other / prefer not to answer" at bounding box center [486, 226] width 182 height 28
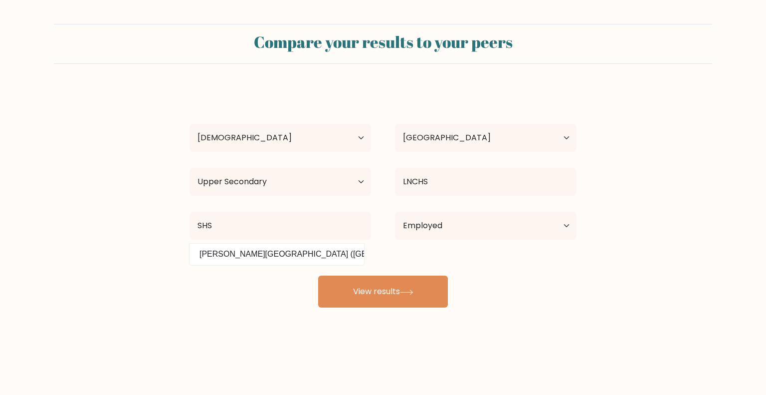
click at [184, 323] on div "Compare your results to your peers Ariza Landicho Age Under 18 years old 18-24 …" at bounding box center [383, 189] width 766 height 378
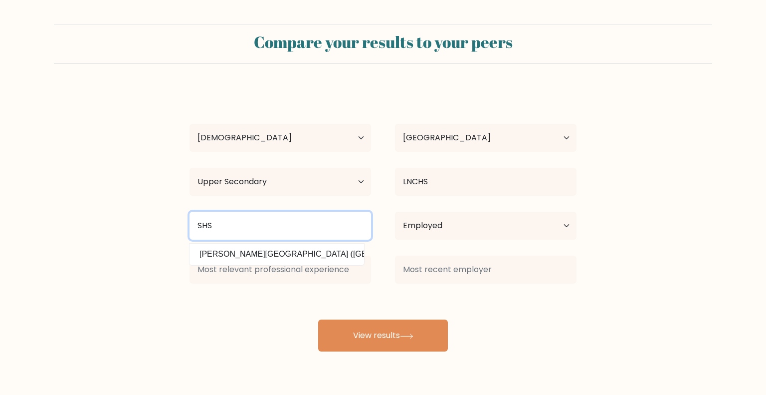
drag, startPoint x: 250, startPoint y: 217, endPoint x: 152, endPoint y: 222, distance: 98.4
click at [161, 222] on form "Compare your results to your peers Ariza Landicho Age Under 18 years old 18-24 …" at bounding box center [383, 187] width 766 height 327
type input "LNCHS"
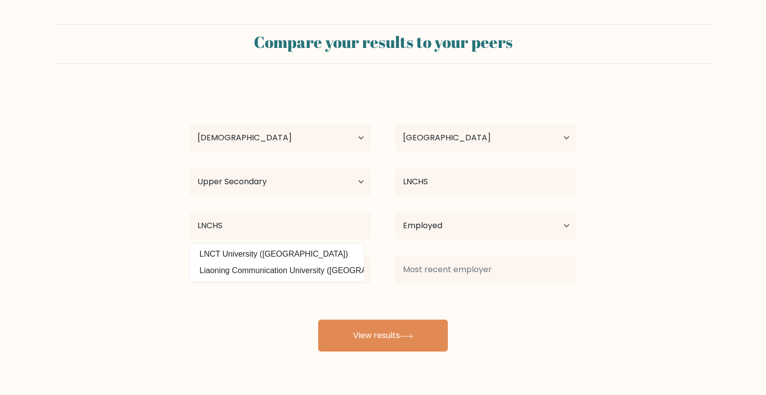
click at [231, 329] on div "Ariza Landicho Age Under 18 years old 18-24 years old 25-34 years old 35-44 yea…" at bounding box center [383, 219] width 399 height 263
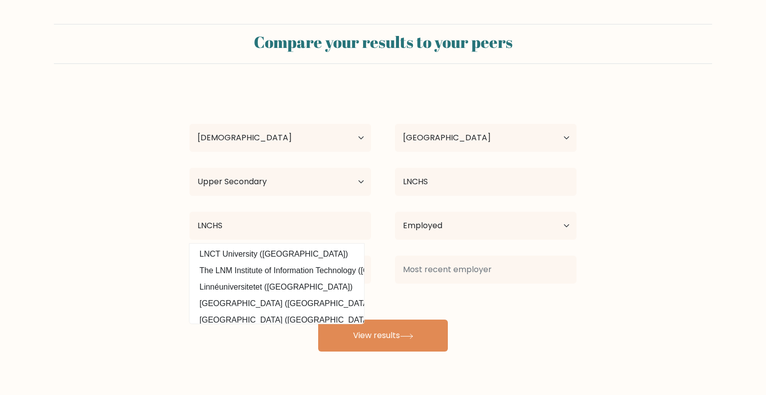
click at [201, 355] on div "Compare your results to your peers Ariza Landicho Age Under 18 years old 18-24 …" at bounding box center [383, 189] width 766 height 378
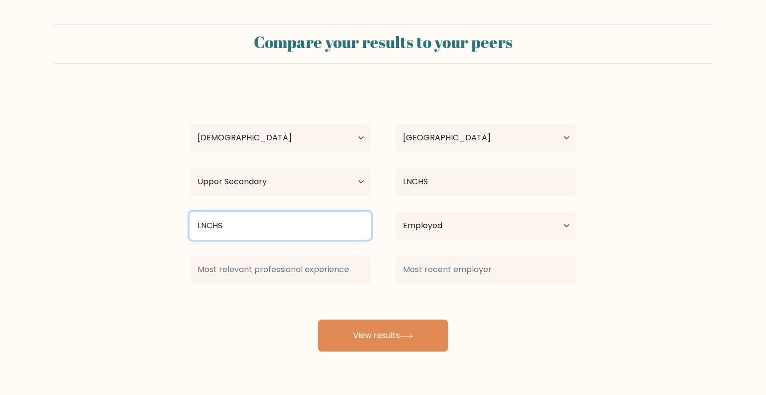
drag, startPoint x: 293, startPoint y: 234, endPoint x: 146, endPoint y: 228, distance: 147.8
click at [146, 228] on form "Compare your results to your peers Ariza Landicho Age Under 18 years old 18-24 …" at bounding box center [383, 187] width 766 height 327
type input "S"
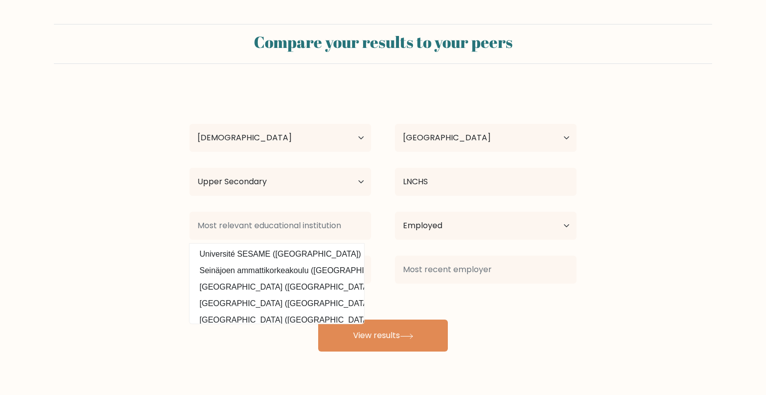
click at [225, 369] on div "Compare your results to your peers Ariza Landicho Age Under 18 years old 18-24 …" at bounding box center [383, 189] width 766 height 378
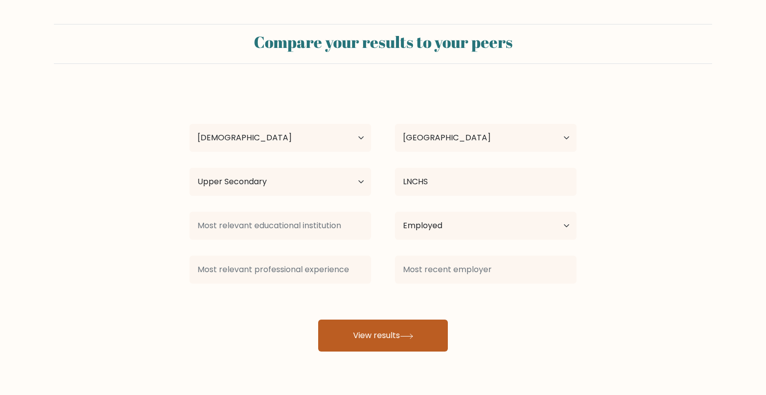
click at [375, 339] on button "View results" at bounding box center [383, 335] width 130 height 32
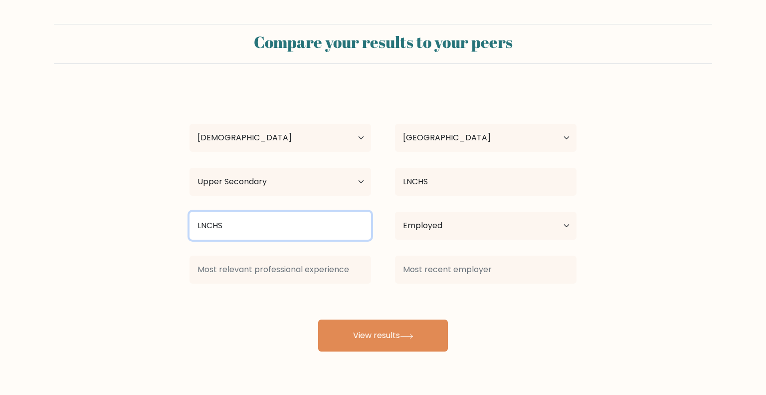
type input "LNCHS"
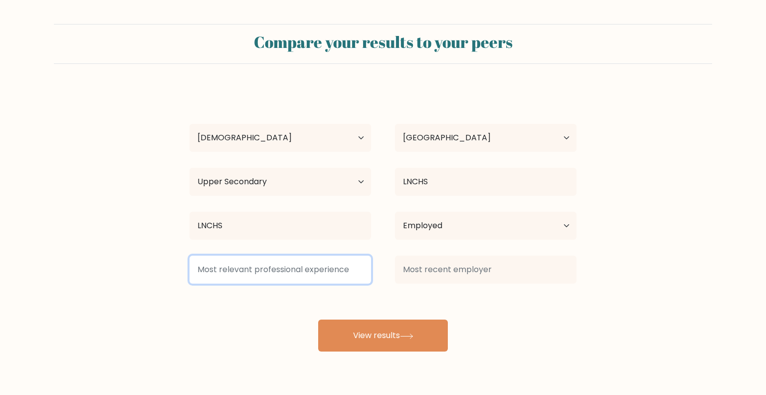
click at [250, 274] on input at bounding box center [281, 269] width 182 height 28
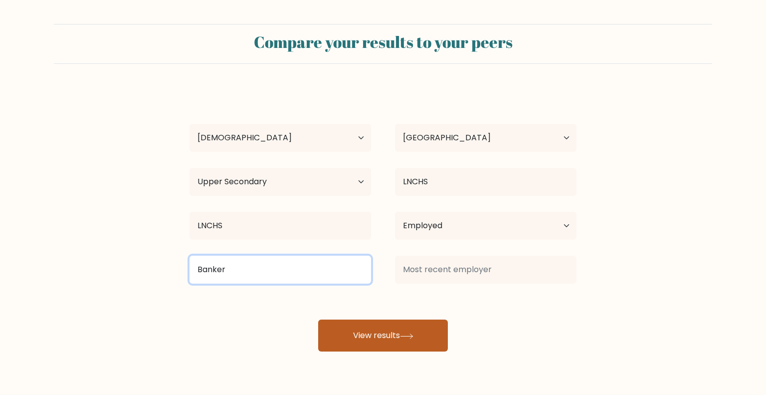
type input "Banker"
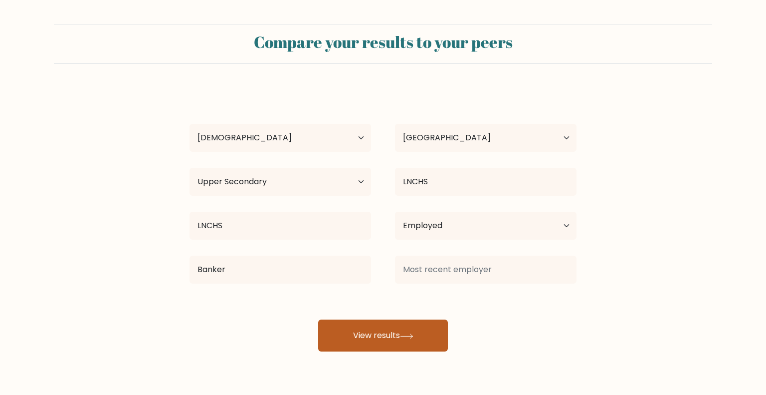
click at [361, 331] on button "View results" at bounding box center [383, 335] width 130 height 32
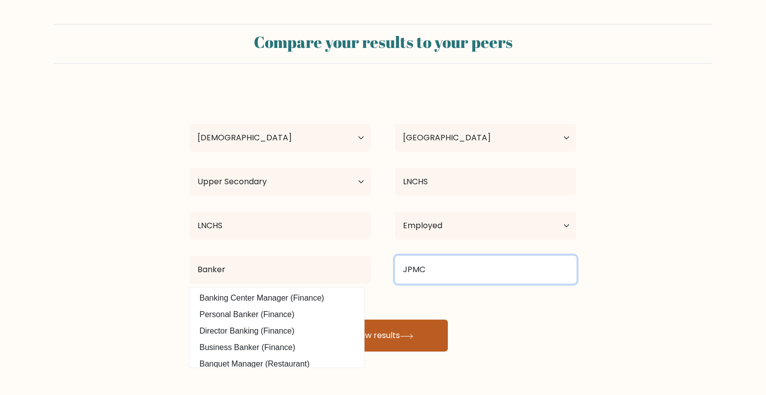
type input "JPMC"
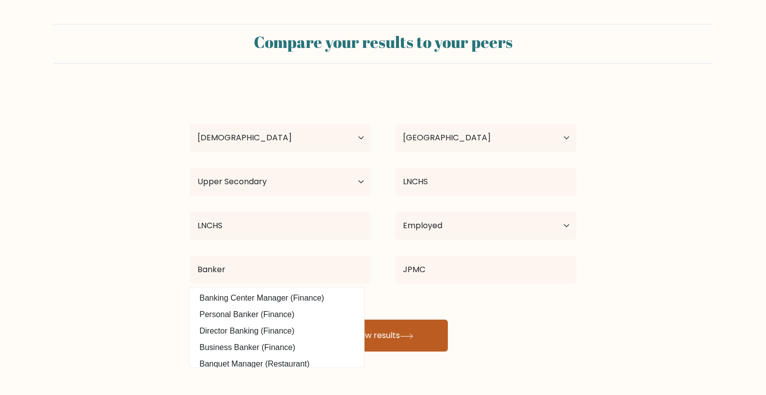
click at [417, 320] on button "View results" at bounding box center [383, 335] width 130 height 32
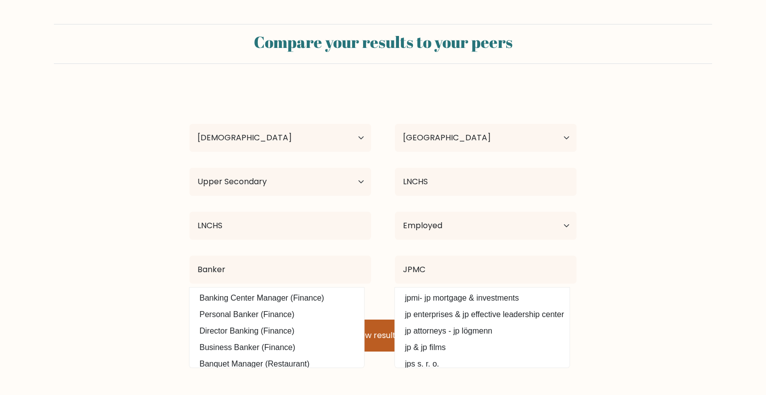
click at [385, 325] on button "View results" at bounding box center [383, 335] width 130 height 32
click at [383, 337] on button "View results" at bounding box center [383, 335] width 130 height 32
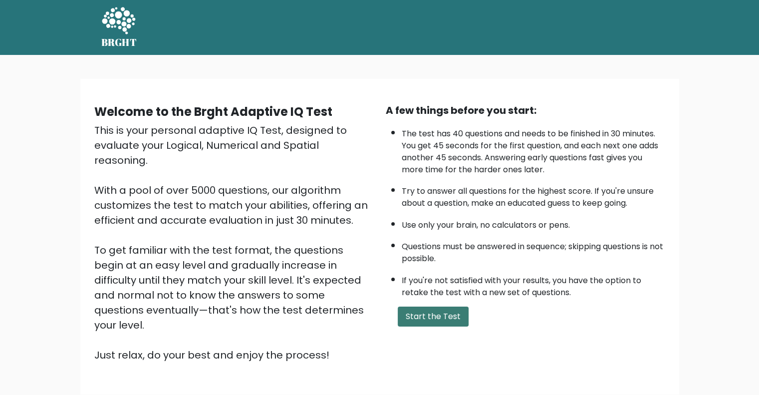
click at [412, 306] on button "Start the Test" at bounding box center [433, 316] width 71 height 20
click at [451, 306] on button "Start the Test" at bounding box center [433, 316] width 71 height 20
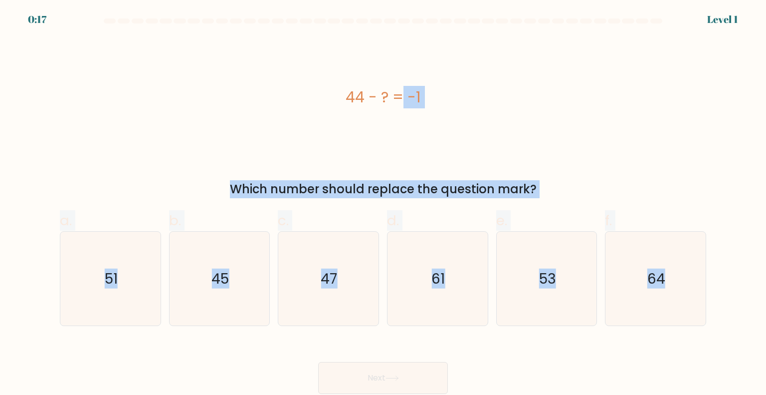
drag, startPoint x: 303, startPoint y: 87, endPoint x: 741, endPoint y: 346, distance: 508.6
click at [741, 346] on form "a." at bounding box center [383, 205] width 766 height 375
copy form "44 - ? = -1 Which number should replace the question mark? a. 51 b. 45 c. 47 d.…"
click at [184, 267] on icon "45" at bounding box center [220, 279] width 94 height 94
click at [383, 204] on input "b. 45" at bounding box center [383, 201] width 0 height 6
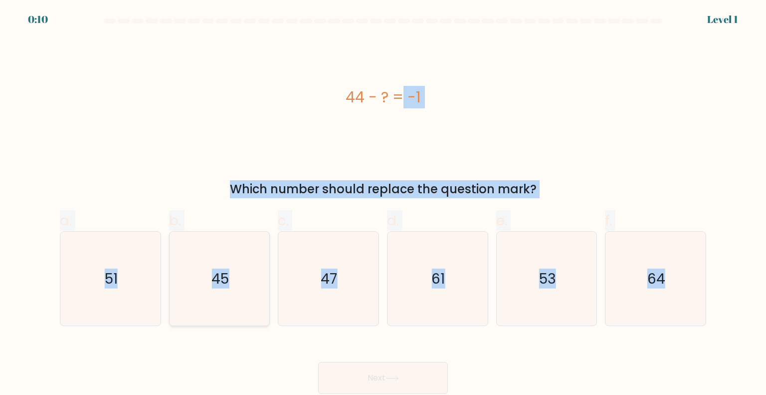
radio input "true"
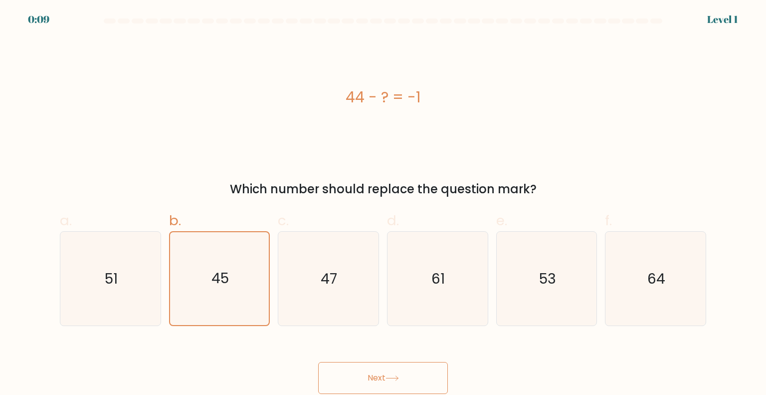
click at [383, 380] on button "Next" at bounding box center [383, 378] width 130 height 32
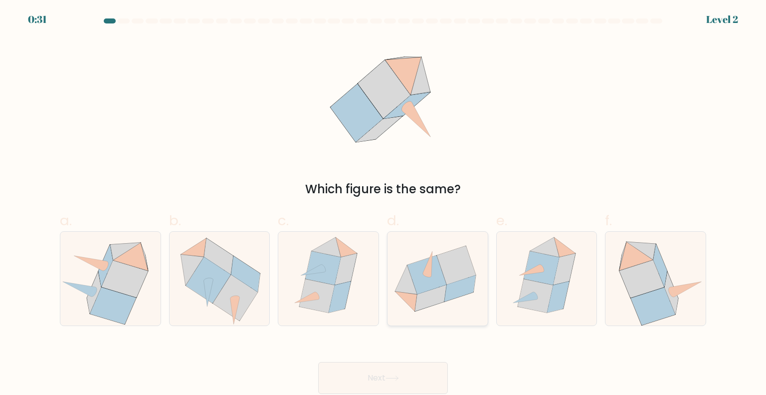
click at [435, 286] on icon at bounding box center [427, 274] width 39 height 39
click at [384, 204] on input "d." at bounding box center [383, 201] width 0 height 6
radio input "true"
click at [411, 371] on button "Next" at bounding box center [383, 378] width 130 height 32
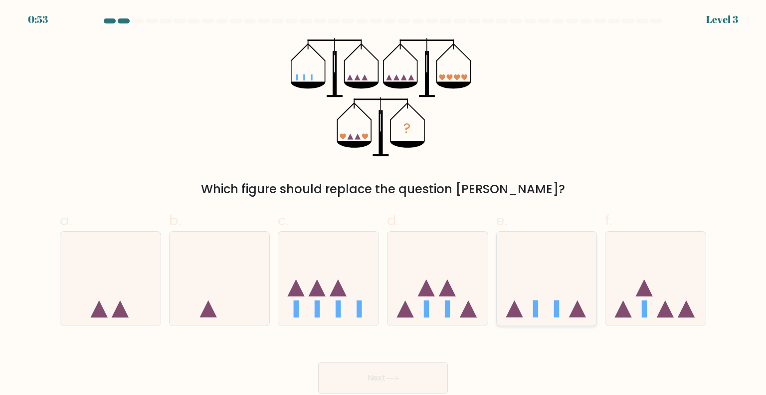
click at [542, 296] on icon at bounding box center [547, 278] width 100 height 83
click at [384, 204] on input "e." at bounding box center [383, 201] width 0 height 6
radio input "true"
click at [406, 363] on button "Next" at bounding box center [383, 378] width 130 height 32
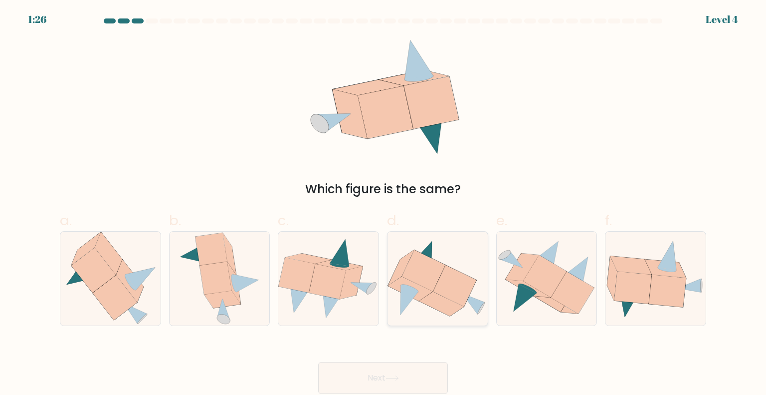
click at [428, 277] on icon at bounding box center [423, 269] width 43 height 41
click at [384, 204] on input "d." at bounding box center [383, 201] width 0 height 6
radio input "true"
click at [375, 381] on button "Next" at bounding box center [383, 378] width 130 height 32
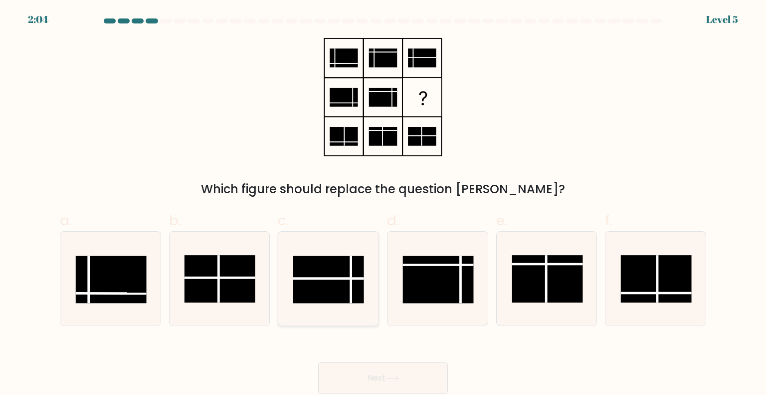
click at [346, 291] on rect at bounding box center [328, 278] width 71 height 47
click at [383, 204] on input "c." at bounding box center [383, 201] width 0 height 6
radio input "true"
click at [393, 374] on button "Next" at bounding box center [383, 378] width 130 height 32
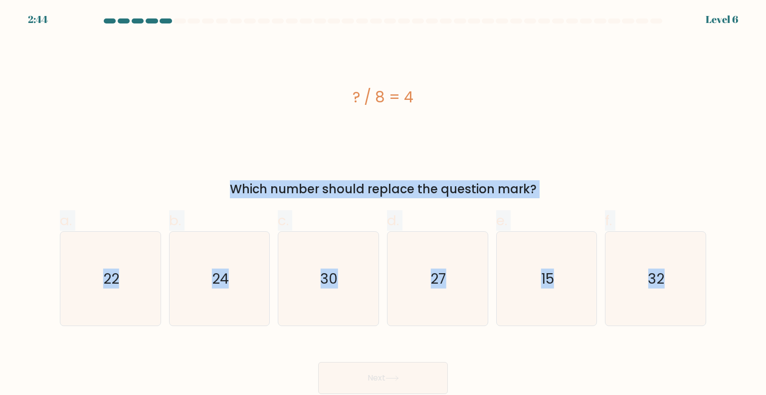
drag, startPoint x: 297, startPoint y: 90, endPoint x: 738, endPoint y: 324, distance: 499.3
click at [738, 324] on form "a." at bounding box center [383, 205] width 766 height 375
copy form "? / 8 = 4 Which number should replace the question mark? a. 22 b. 24 c. 30 d. 2…"
click at [617, 278] on icon "32" at bounding box center [656, 279] width 94 height 94
click at [384, 204] on input "f. 32" at bounding box center [383, 201] width 0 height 6
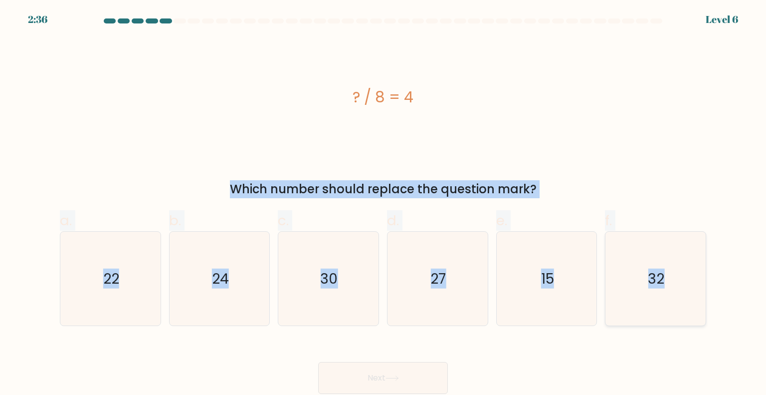
radio input "true"
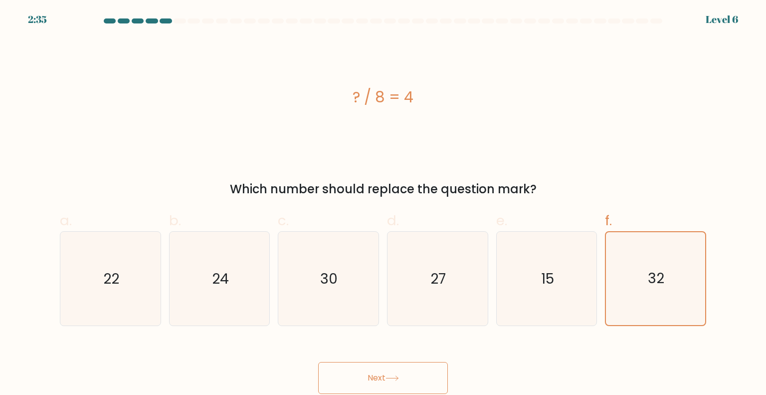
click at [439, 378] on button "Next" at bounding box center [383, 378] width 130 height 32
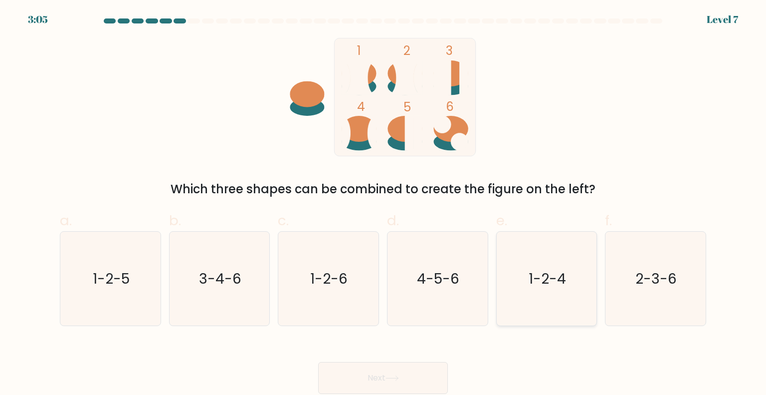
click at [554, 287] on text "1-2-4" at bounding box center [547, 278] width 37 height 20
click at [384, 204] on input "e. 1-2-4" at bounding box center [383, 201] width 0 height 6
radio input "true"
click at [413, 366] on button "Next" at bounding box center [383, 378] width 130 height 32
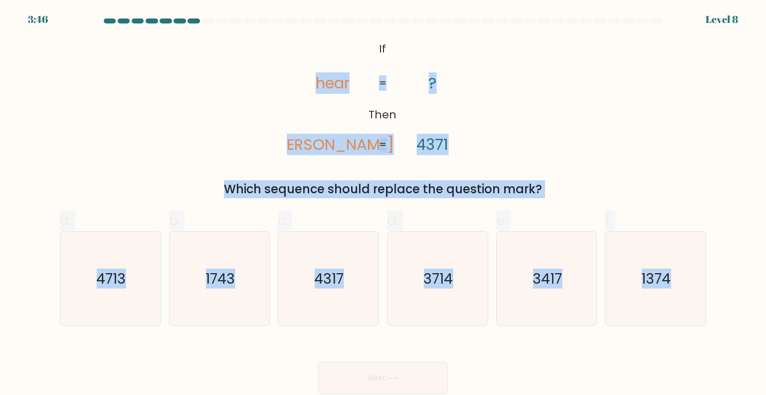
drag, startPoint x: 281, startPoint y: 35, endPoint x: 740, endPoint y: 330, distance: 546.0
click at [740, 330] on form "If ?" at bounding box center [383, 205] width 766 height 375
copy form "hear [PERSON_NAME] ? 4371 = = Which sequence should replace the question mark? …"
click at [639, 267] on icon "1374" at bounding box center [656, 279] width 94 height 94
click at [384, 204] on input "f. 1374" at bounding box center [383, 201] width 0 height 6
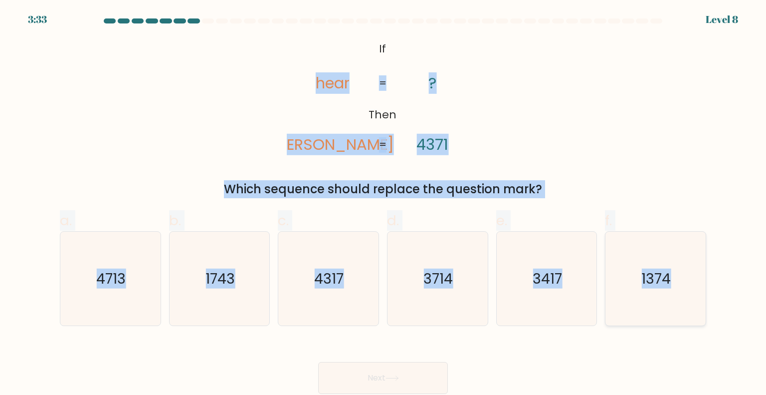
radio input "true"
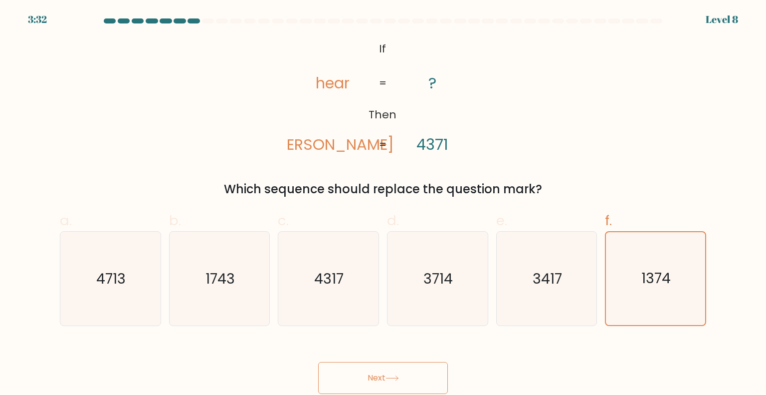
click at [396, 373] on button "Next" at bounding box center [383, 378] width 130 height 32
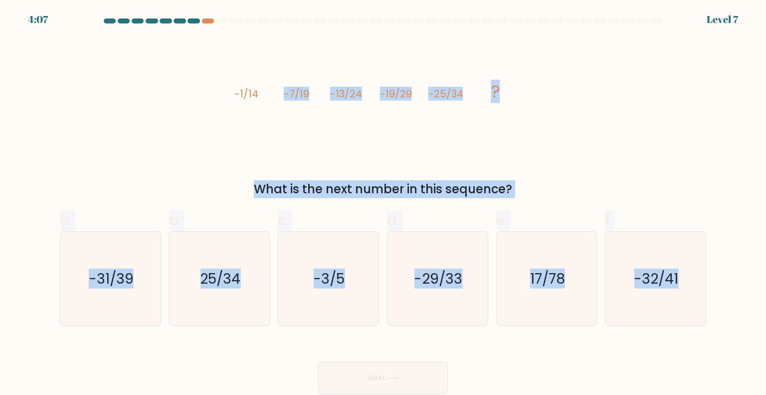
drag, startPoint x: 168, startPoint y: 71, endPoint x: 758, endPoint y: 349, distance: 652.2
click at [758, 349] on form at bounding box center [383, 205] width 766 height 375
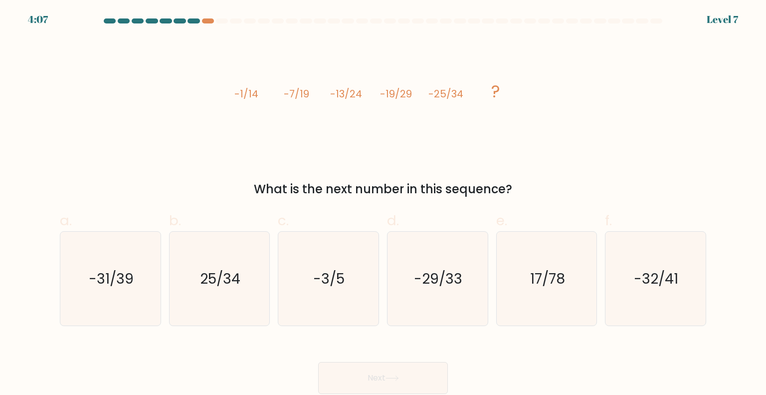
click at [208, 110] on div "image/svg+xml -1/14 -7/19 -13/24 -19/29 -25/34 ? What is the next number in thi…" at bounding box center [383, 118] width 659 height 160
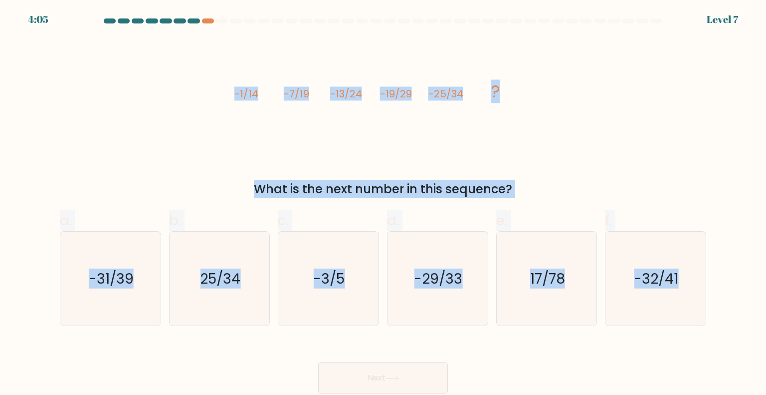
drag, startPoint x: 210, startPoint y: 86, endPoint x: 724, endPoint y: 353, distance: 580.2
click at [724, 353] on form at bounding box center [383, 205] width 766 height 375
copy form "-1/14 -7/19 -13/24 -19/29 -25/34 ? What is the next number in this sequence? a.…"
click at [122, 267] on icon "-31/39" at bounding box center [110, 279] width 94 height 94
click at [383, 204] on input "a. -31/39" at bounding box center [383, 201] width 0 height 6
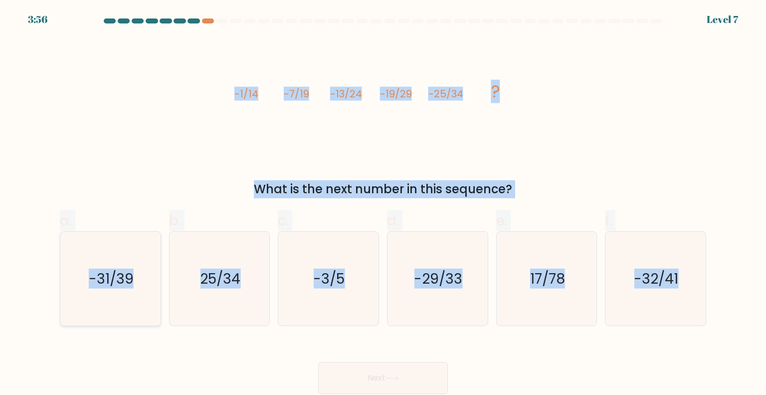
radio input "true"
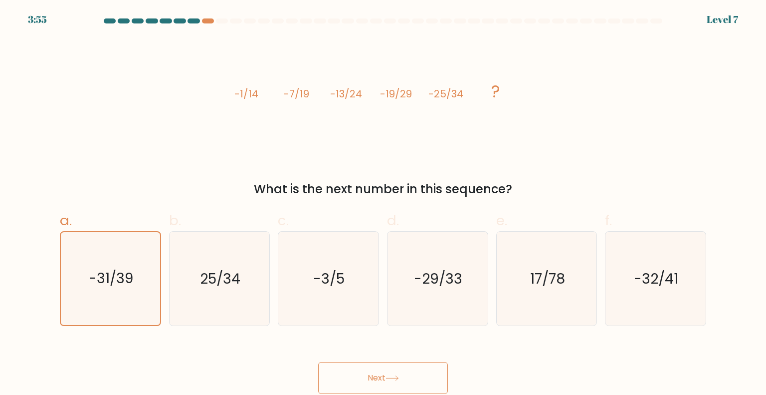
click at [417, 372] on button "Next" at bounding box center [383, 378] width 130 height 32
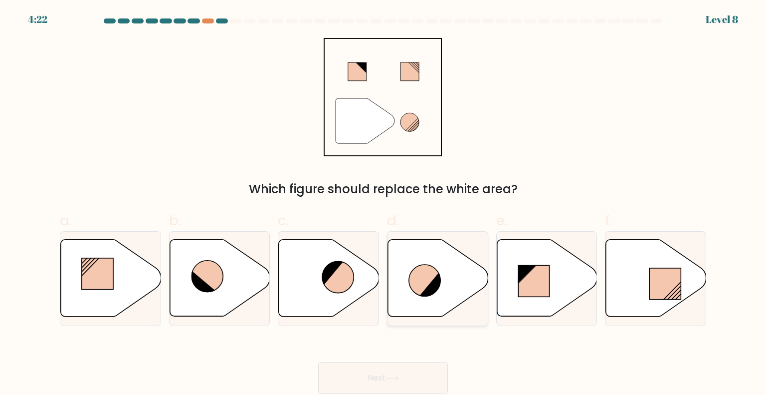
click at [446, 277] on icon at bounding box center [438, 277] width 100 height 77
click at [384, 204] on input "d." at bounding box center [383, 201] width 0 height 6
radio input "true"
click at [401, 381] on button "Next" at bounding box center [383, 378] width 130 height 32
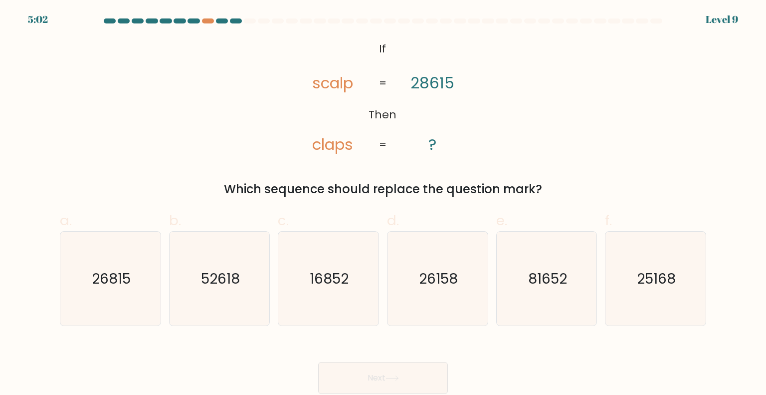
drag, startPoint x: 253, startPoint y: 41, endPoint x: 411, endPoint y: 61, distance: 159.4
click at [595, 173] on div "@import url('[URL][DOMAIN_NAME]); If Then scalp claps 28615 ? = = Which sequenc…" at bounding box center [383, 118] width 659 height 160
click at [351, 51] on icon "@import url('[URL][DOMAIN_NAME]); If Then scalp claps 28615 ? = =" at bounding box center [383, 97] width 192 height 118
drag, startPoint x: 349, startPoint y: 43, endPoint x: 517, endPoint y: 123, distance: 186.1
click at [558, 175] on div "@import url('[URL][DOMAIN_NAME]); If Then scalp claps 28615 ? = = Which sequenc…" at bounding box center [383, 118] width 659 height 160
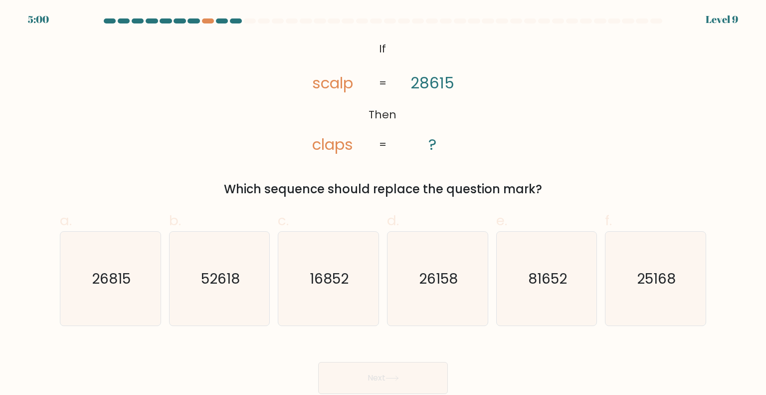
click at [364, 53] on icon "@import url('[URL][DOMAIN_NAME]); If Then scalp claps 28615 ? = =" at bounding box center [383, 97] width 192 height 118
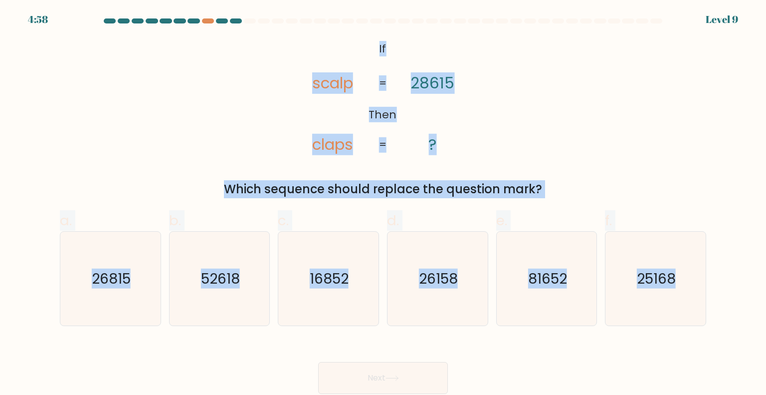
drag, startPoint x: 378, startPoint y: 49, endPoint x: 733, endPoint y: 333, distance: 454.7
click at [733, 335] on form "If ?" at bounding box center [383, 205] width 766 height 375
copy form "If Then scalp claps 28615 ? = = Which sequence should replace the question mark…"
click at [520, 281] on icon "81652" at bounding box center [547, 279] width 94 height 94
click at [384, 204] on input "e. 81652" at bounding box center [383, 201] width 0 height 6
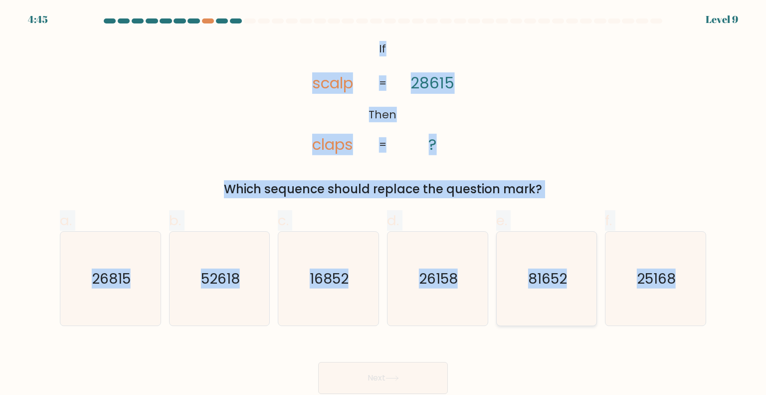
radio input "true"
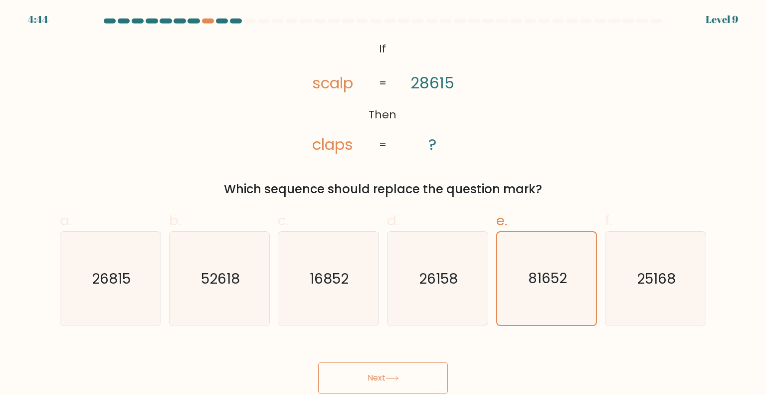
click at [416, 382] on button "Next" at bounding box center [383, 378] width 130 height 32
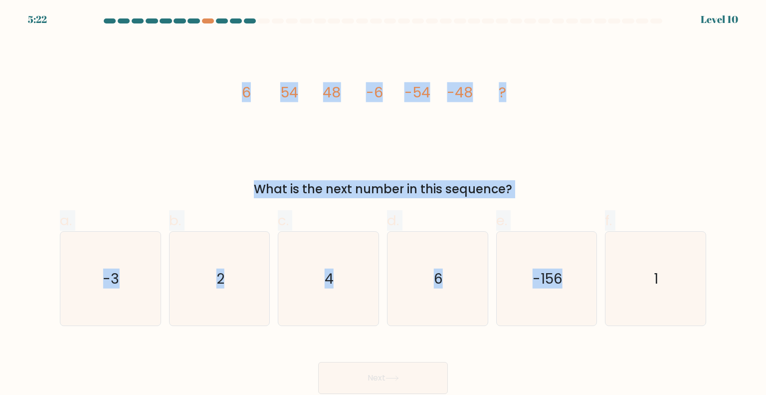
drag, startPoint x: 239, startPoint y: 91, endPoint x: 686, endPoint y: 344, distance: 514.4
click at [686, 344] on form at bounding box center [383, 205] width 766 height 375
copy form "6 54 48 -6 -54 -48 ? What is the next number in this sequence? a. -3 b. 2 c. 4 …"
click at [418, 268] on icon "6" at bounding box center [438, 279] width 94 height 94
click at [384, 204] on input "d. 6" at bounding box center [383, 201] width 0 height 6
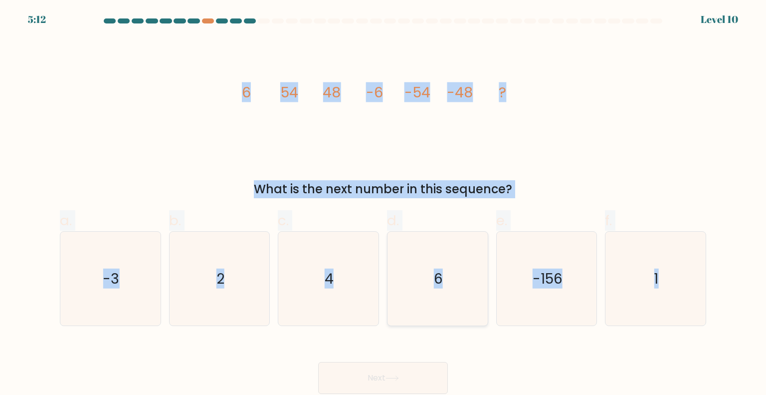
radio input "true"
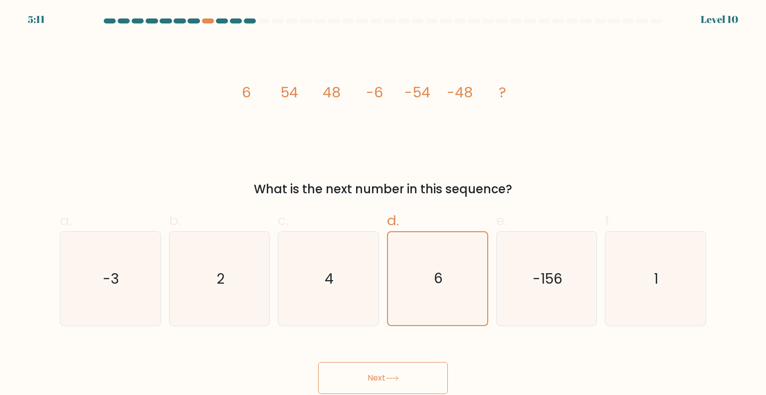
click at [383, 379] on button "Next" at bounding box center [383, 378] width 130 height 32
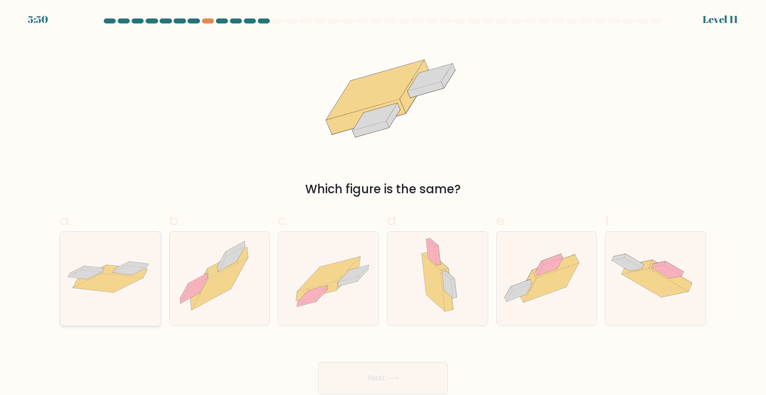
click at [118, 278] on icon at bounding box center [108, 282] width 70 height 19
click at [383, 204] on input "a." at bounding box center [383, 201] width 0 height 6
radio input "true"
click at [368, 376] on button "Next" at bounding box center [383, 378] width 130 height 32
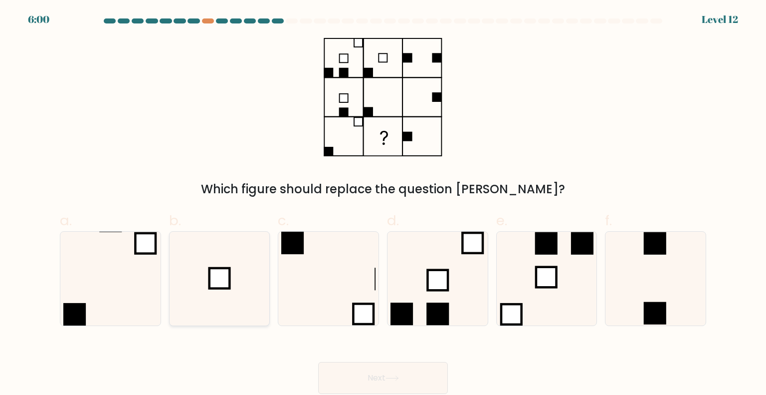
click at [232, 289] on icon at bounding box center [220, 279] width 94 height 94
click at [383, 204] on input "b." at bounding box center [383, 201] width 0 height 6
radio input "true"
click at [391, 372] on button "Next" at bounding box center [383, 378] width 130 height 32
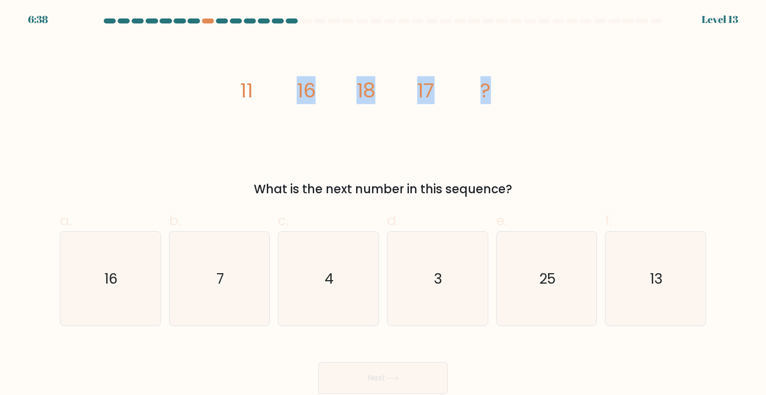
drag, startPoint x: 220, startPoint y: 69, endPoint x: 493, endPoint y: 141, distance: 282.4
click at [499, 147] on div "image/svg+xml 11 16 18 17 ? What is the next number in this sequence?" at bounding box center [383, 118] width 659 height 160
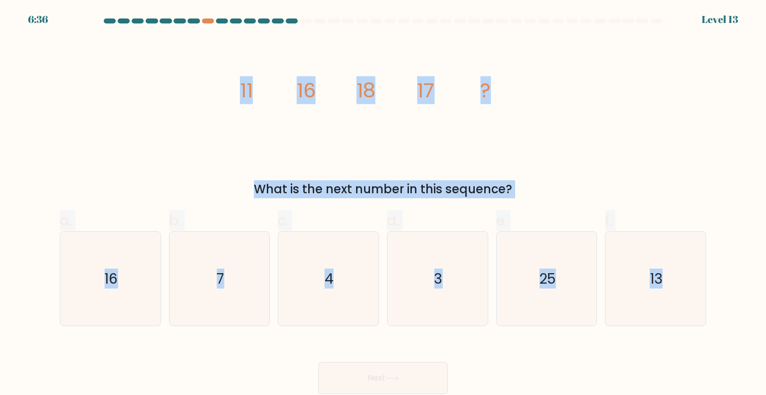
drag, startPoint x: 224, startPoint y: 94, endPoint x: 707, endPoint y: 348, distance: 545.7
click at [707, 348] on form at bounding box center [383, 205] width 766 height 375
copy form "11 16 18 17 ? What is the next number in this sequence? a. 16 b. 7 c. 4 d. 3 e.…"
click at [654, 278] on text "13" at bounding box center [656, 278] width 13 height 20
click at [384, 204] on input "f. 13" at bounding box center [383, 201] width 0 height 6
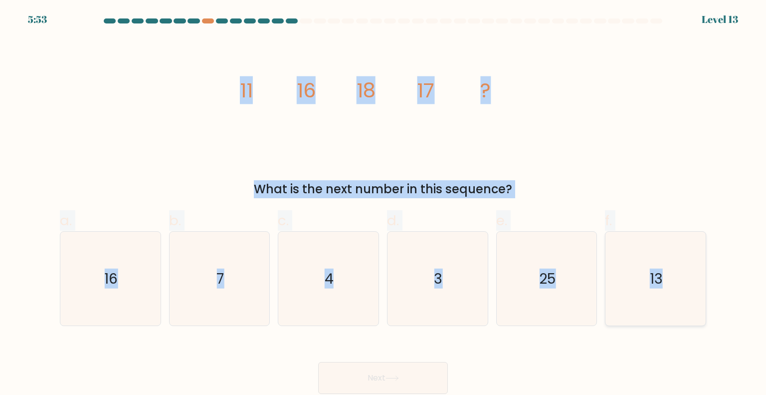
radio input "true"
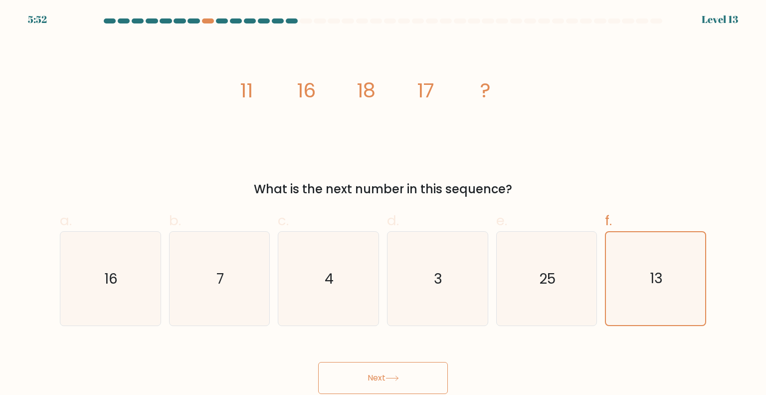
click at [413, 376] on button "Next" at bounding box center [383, 378] width 130 height 32
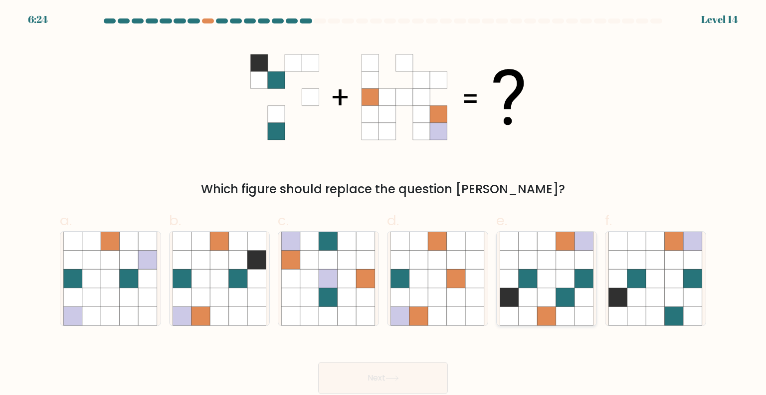
click at [543, 284] on icon at bounding box center [546, 278] width 19 height 19
click at [384, 204] on input "e." at bounding box center [383, 201] width 0 height 6
radio input "true"
click at [405, 383] on button "Next" at bounding box center [383, 378] width 130 height 32
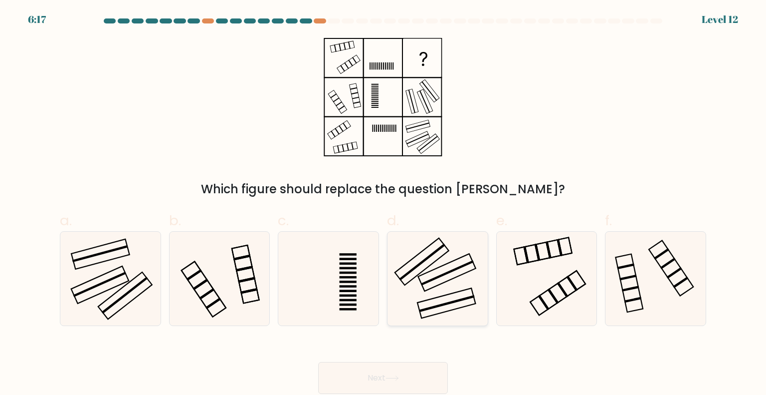
click at [431, 284] on icon at bounding box center [438, 279] width 94 height 94
click at [384, 204] on input "d." at bounding box center [383, 201] width 0 height 6
radio input "true"
click at [367, 377] on button "Next" at bounding box center [383, 378] width 130 height 32
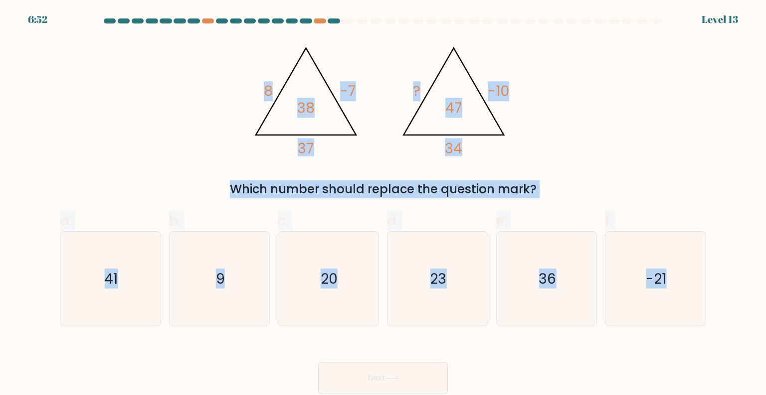
drag, startPoint x: 219, startPoint y: 53, endPoint x: 742, endPoint y: 343, distance: 599.0
click at [742, 343] on form at bounding box center [383, 205] width 766 height 375
copy form "8 -7 37 38 @import url('https://fonts.googleapis.com/css?family=Abril+Fatface:4…"
click at [450, 275] on icon "23" at bounding box center [438, 279] width 94 height 94
click at [384, 204] on input "d. 23" at bounding box center [383, 201] width 0 height 6
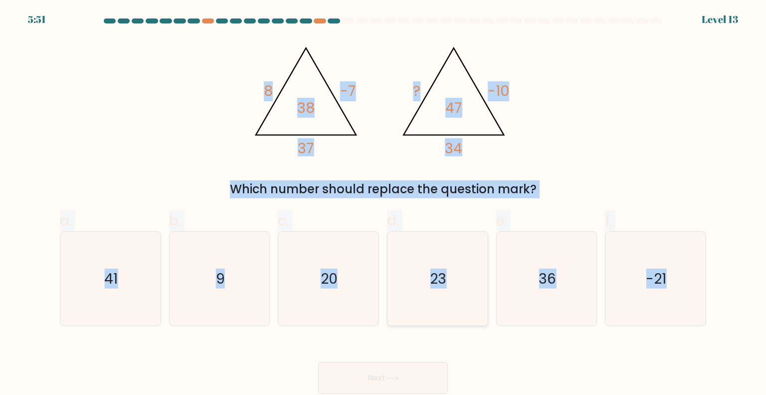
radio input "true"
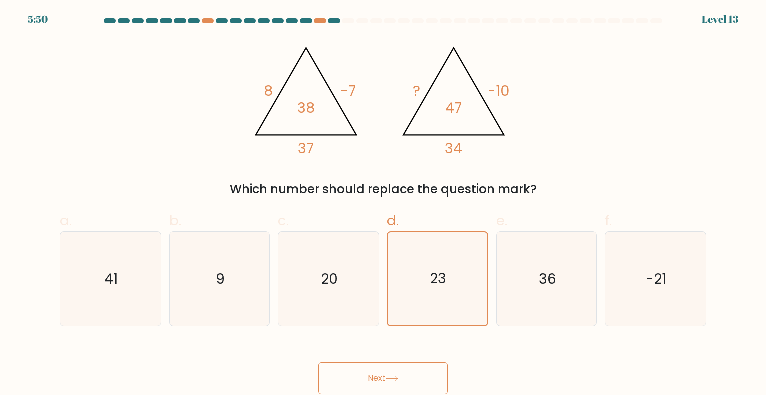
click at [393, 375] on icon at bounding box center [392, 377] width 13 height 5
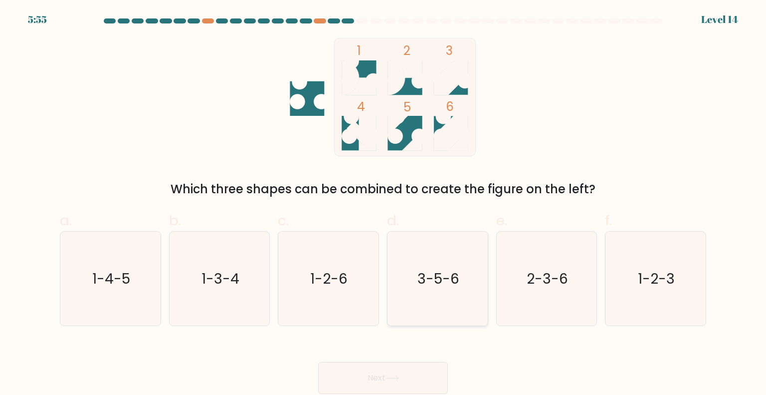
click at [444, 284] on text "3-5-6" at bounding box center [439, 278] width 42 height 20
click at [384, 204] on input "d. 3-5-6" at bounding box center [383, 201] width 0 height 6
radio input "true"
click at [419, 371] on button "Next" at bounding box center [383, 378] width 130 height 32
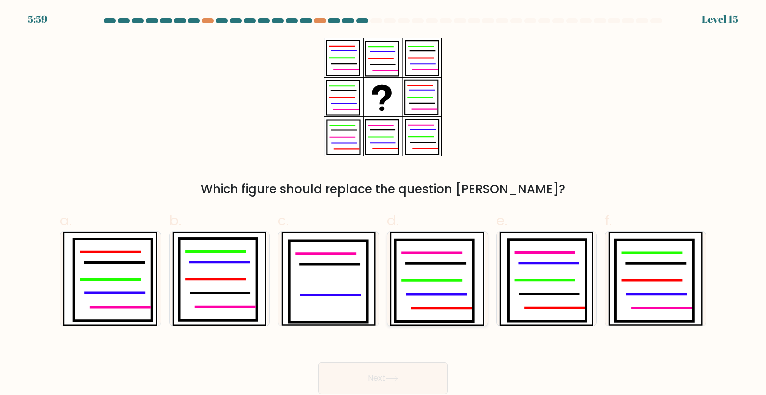
click at [429, 285] on icon at bounding box center [435, 280] width 78 height 82
click at [384, 204] on input "d." at bounding box center [383, 201] width 0 height 6
radio input "true"
click at [393, 378] on icon at bounding box center [392, 378] width 12 height 4
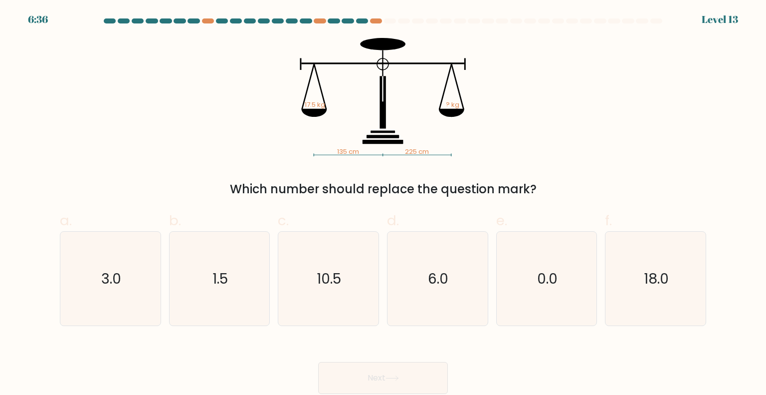
drag, startPoint x: 291, startPoint y: 39, endPoint x: 519, endPoint y: 192, distance: 274.0
click at [519, 192] on form at bounding box center [383, 205] width 766 height 375
click at [587, 118] on div "135 cm 225 cm 17.5 kg ? kg Which number should replace the question mark?" at bounding box center [383, 118] width 659 height 160
drag, startPoint x: 296, startPoint y: 39, endPoint x: 353, endPoint y: 148, distance: 123.0
click at [353, 148] on icon "135 cm 225 cm 17.5 kg ? kg" at bounding box center [383, 97] width 299 height 118
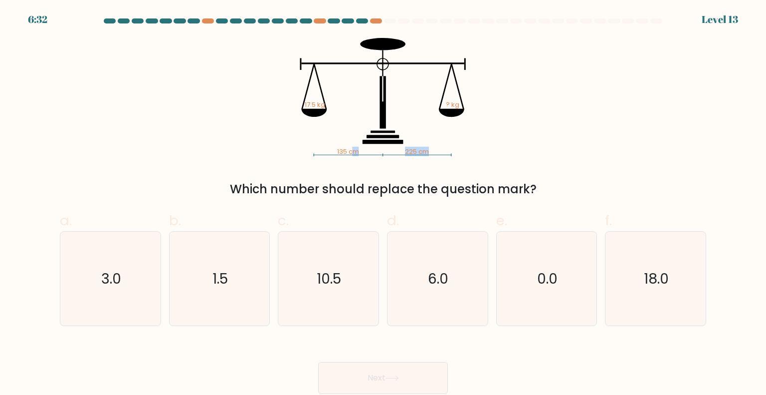
click at [198, 57] on div "135 cm 225 cm 17.5 kg ? kg Which number should replace the question mark?" at bounding box center [383, 118] width 659 height 160
drag, startPoint x: 291, startPoint y: 109, endPoint x: 347, endPoint y: 153, distance: 71.0
click at [327, 148] on icon "135 cm 225 cm 17.5 kg ? kg" at bounding box center [383, 97] width 299 height 118
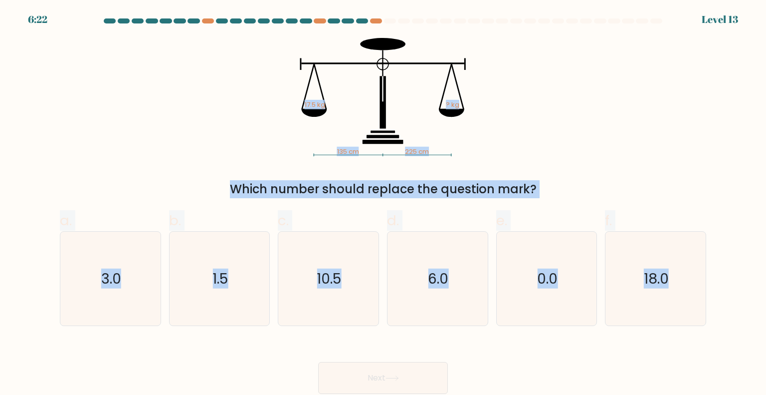
drag, startPoint x: 731, startPoint y: 329, endPoint x: 333, endPoint y: 149, distance: 437.0
click at [333, 149] on form at bounding box center [383, 205] width 766 height 375
copy form "135 cm 225 cm 17.5 kg ? kg Which number should replace the question mark? a. 3.…"
click at [323, 274] on text "10.5" at bounding box center [329, 278] width 24 height 20
click at [383, 204] on input "c. 10.5" at bounding box center [383, 201] width 0 height 6
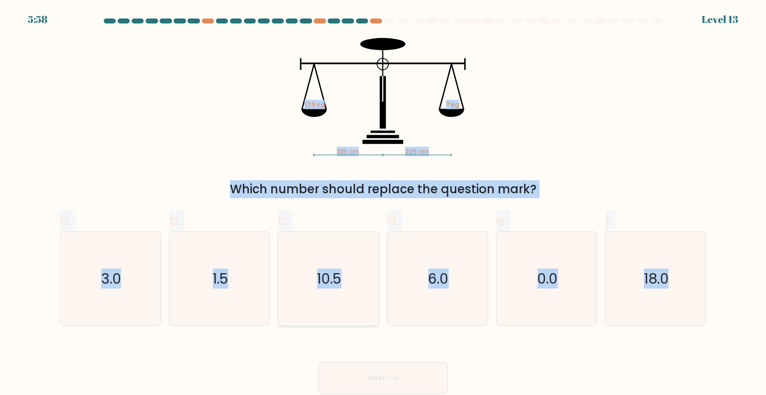
radio input "true"
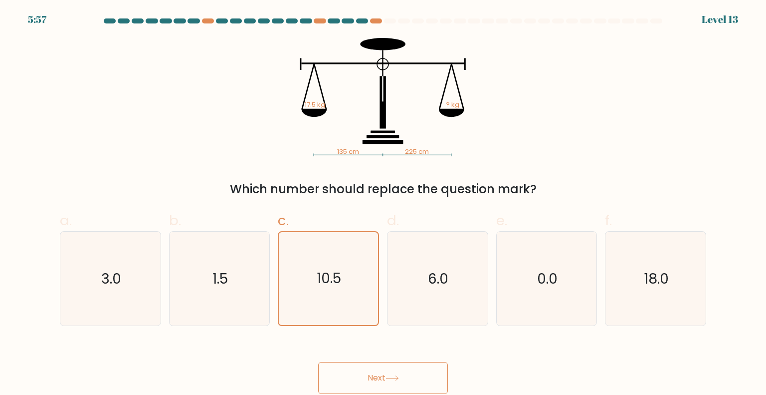
click at [372, 377] on button "Next" at bounding box center [383, 378] width 130 height 32
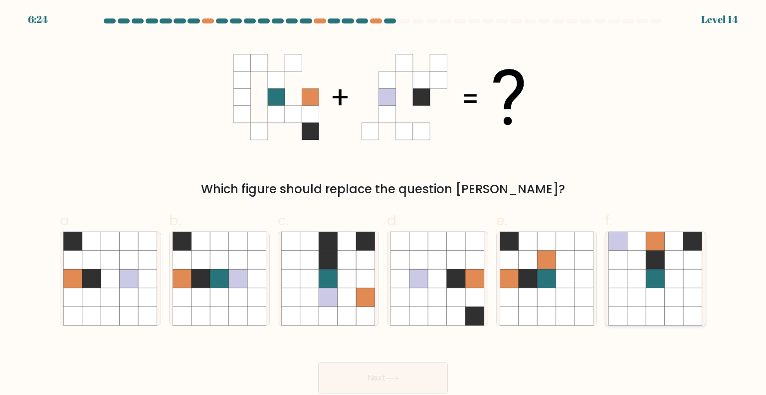
click at [665, 267] on icon at bounding box center [656, 259] width 19 height 19
click at [384, 204] on input "f." at bounding box center [383, 201] width 0 height 6
radio input "true"
click at [367, 375] on button "Next" at bounding box center [383, 378] width 130 height 32
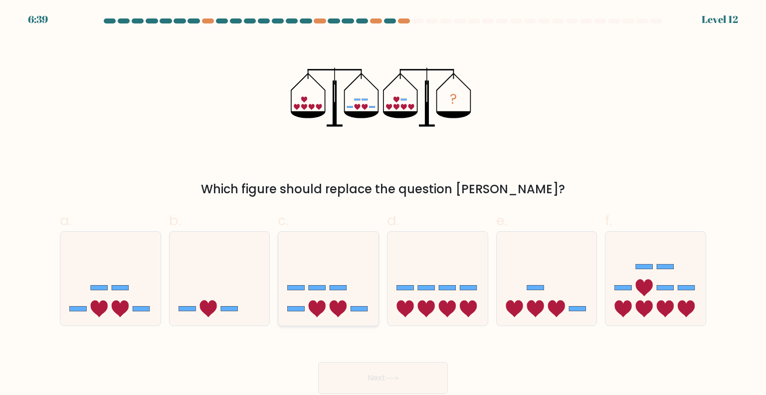
click at [330, 278] on icon at bounding box center [328, 278] width 100 height 83
click at [383, 204] on input "c." at bounding box center [383, 201] width 0 height 6
radio input "true"
click at [384, 383] on button "Next" at bounding box center [383, 378] width 130 height 32
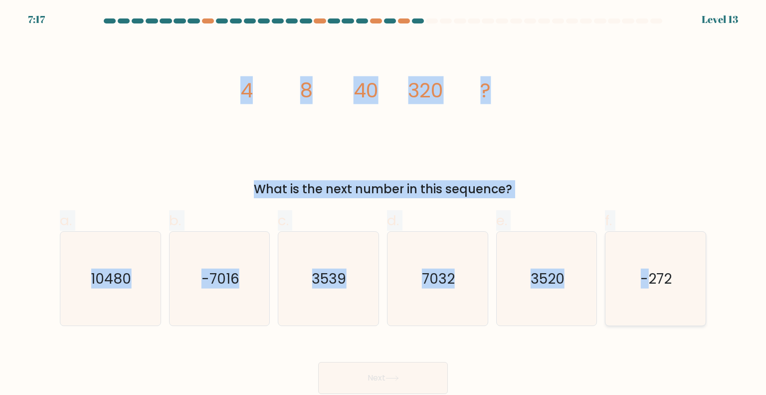
drag, startPoint x: 239, startPoint y: 93, endPoint x: 647, endPoint y: 323, distance: 468.3
click at [647, 323] on form at bounding box center [383, 205] width 766 height 375
click at [249, 72] on icon "image/svg+xml 4 8 40 320 ?" at bounding box center [383, 97] width 299 height 118
drag, startPoint x: 236, startPoint y: 85, endPoint x: 693, endPoint y: 296, distance: 503.4
click at [693, 296] on form at bounding box center [383, 205] width 766 height 375
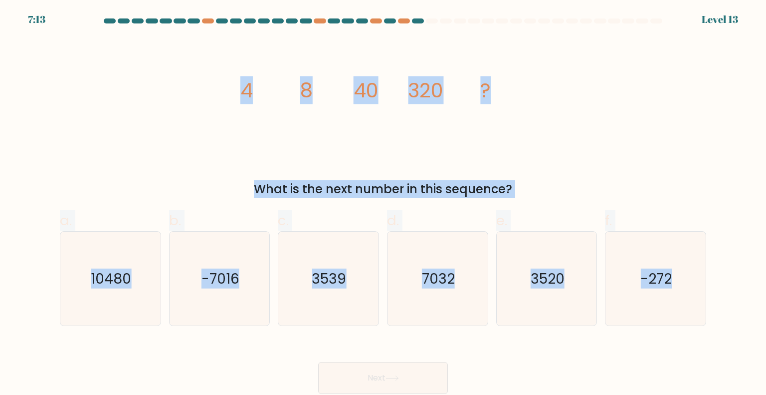
copy form "4 8 40 320 ? What is the next number in this sequence? a. 10480 b. -7016 c. 353…"
click at [550, 293] on icon "3520" at bounding box center [547, 279] width 94 height 94
click at [384, 204] on input "e. 3520" at bounding box center [383, 201] width 0 height 6
radio input "true"
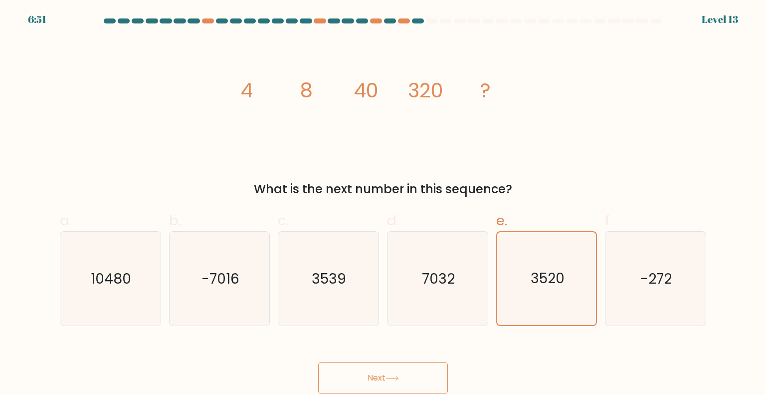
click at [368, 369] on button "Next" at bounding box center [383, 378] width 130 height 32
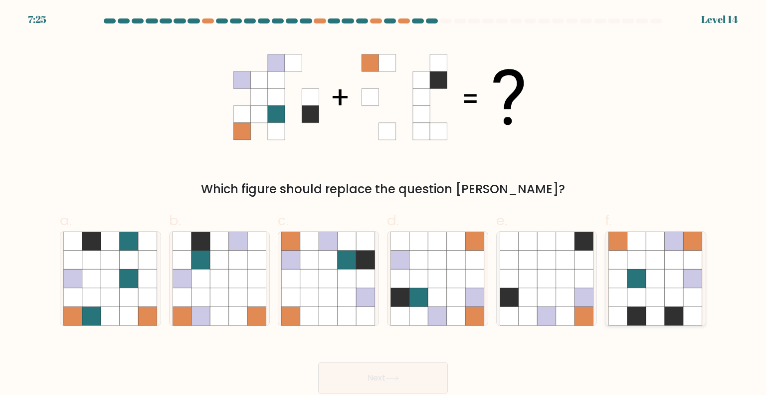
click at [643, 289] on icon at bounding box center [656, 279] width 94 height 94
click at [384, 204] on input "f." at bounding box center [383, 201] width 0 height 6
radio input "true"
click at [425, 389] on button "Next" at bounding box center [383, 378] width 130 height 32
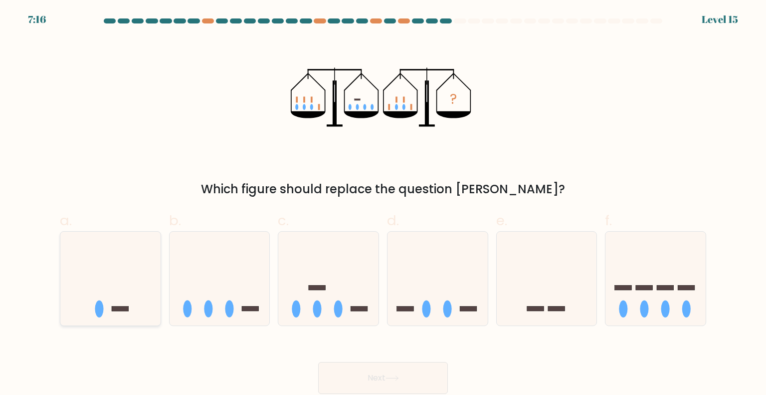
click at [125, 281] on icon at bounding box center [110, 278] width 100 height 83
click at [383, 204] on input "a." at bounding box center [383, 201] width 0 height 6
radio input "true"
click at [401, 383] on button "Next" at bounding box center [383, 378] width 130 height 32
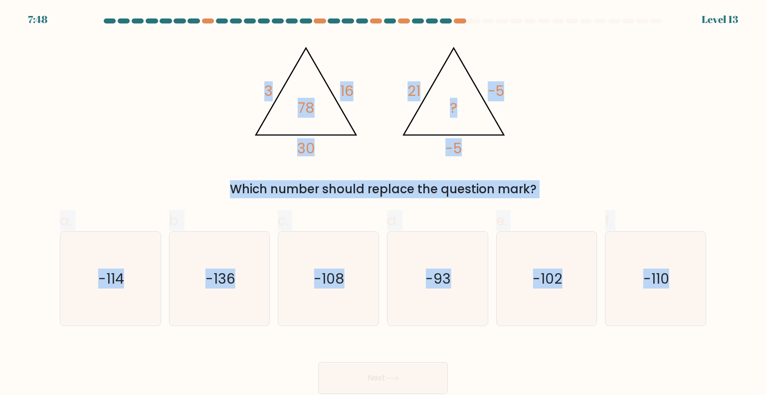
drag, startPoint x: 253, startPoint y: 62, endPoint x: 734, endPoint y: 344, distance: 557.1
click at [734, 344] on form at bounding box center [383, 205] width 766 height 375
click at [356, 287] on icon "-108" at bounding box center [328, 279] width 94 height 94
click at [383, 204] on input "c. -108" at bounding box center [383, 201] width 0 height 6
radio input "true"
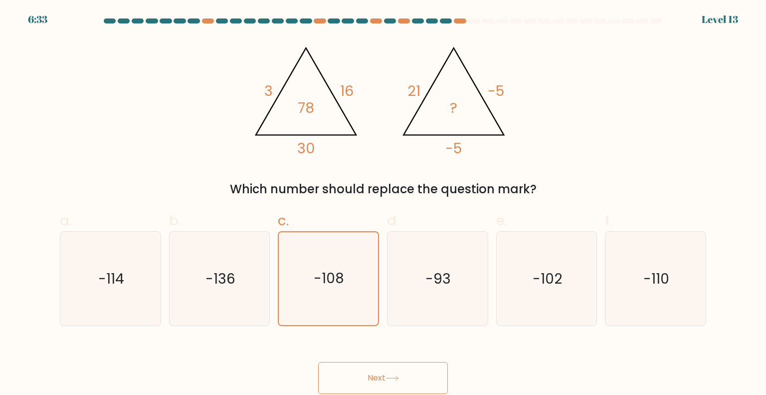
click at [386, 377] on button "Next" at bounding box center [383, 378] width 130 height 32
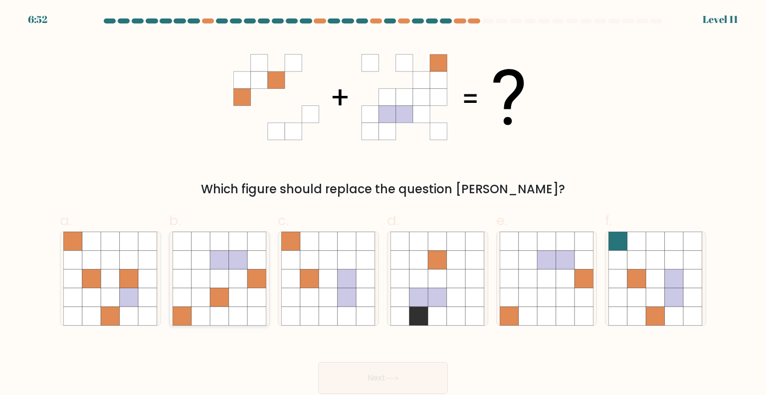
click at [235, 282] on icon at bounding box center [238, 278] width 19 height 19
click at [383, 204] on input "b." at bounding box center [383, 201] width 0 height 6
radio input "true"
click at [380, 375] on button "Next" at bounding box center [383, 378] width 130 height 32
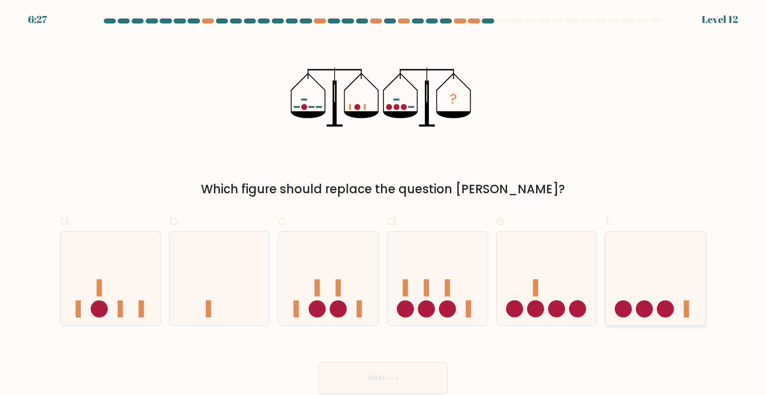
click at [654, 267] on icon at bounding box center [656, 278] width 100 height 83
click at [384, 204] on input "f." at bounding box center [383, 201] width 0 height 6
radio input "true"
click at [389, 373] on button "Next" at bounding box center [383, 378] width 130 height 32
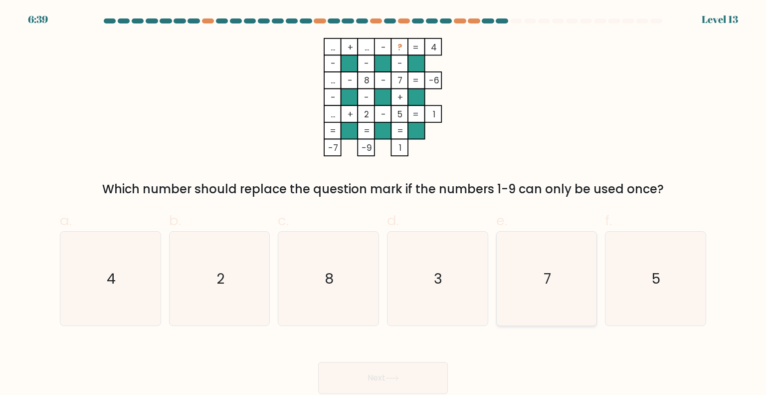
click at [560, 299] on icon "7" at bounding box center [547, 279] width 94 height 94
click at [384, 204] on input "e. 7" at bounding box center [383, 201] width 0 height 6
radio input "true"
click at [414, 374] on button "Next" at bounding box center [383, 378] width 130 height 32
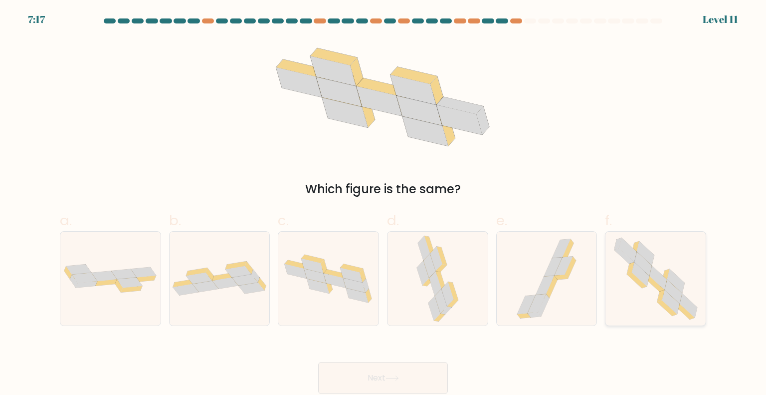
click at [671, 287] on icon at bounding box center [673, 291] width 17 height 24
click at [384, 204] on input "f." at bounding box center [383, 201] width 0 height 6
radio input "true"
click at [413, 370] on button "Next" at bounding box center [383, 378] width 130 height 32
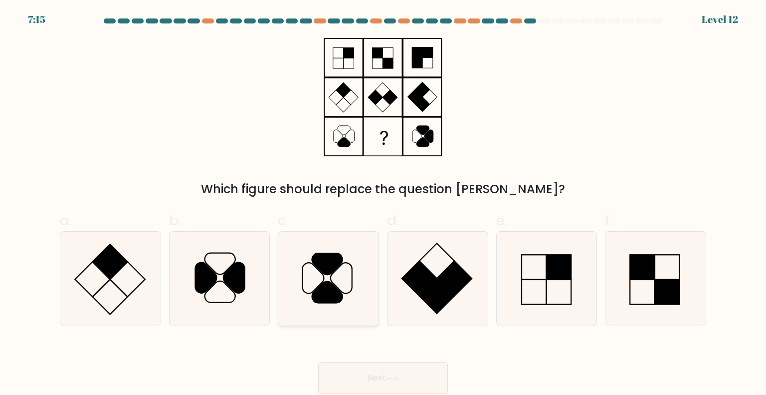
click at [342, 269] on icon at bounding box center [328, 279] width 94 height 94
click at [383, 204] on input "c." at bounding box center [383, 201] width 0 height 6
radio input "true"
click at [370, 376] on button "Next" at bounding box center [383, 378] width 130 height 32
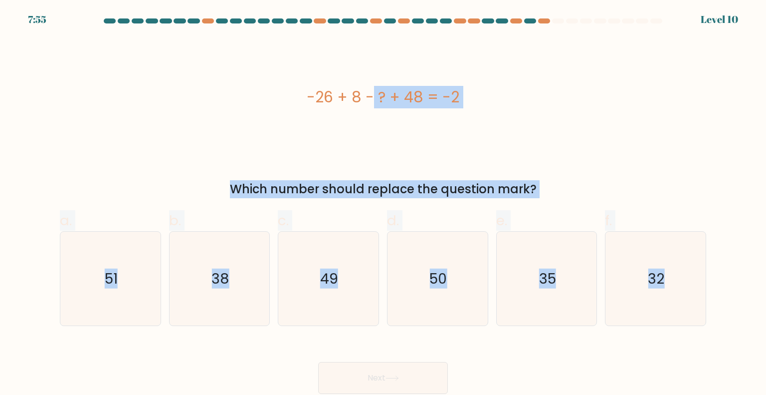
drag, startPoint x: 277, startPoint y: 84, endPoint x: 661, endPoint y: 335, distance: 458.1
click at [661, 335] on form "a." at bounding box center [383, 205] width 766 height 375
click at [651, 293] on icon "32" at bounding box center [656, 279] width 94 height 94
click at [384, 204] on input "f. 32" at bounding box center [383, 201] width 0 height 6
radio input "true"
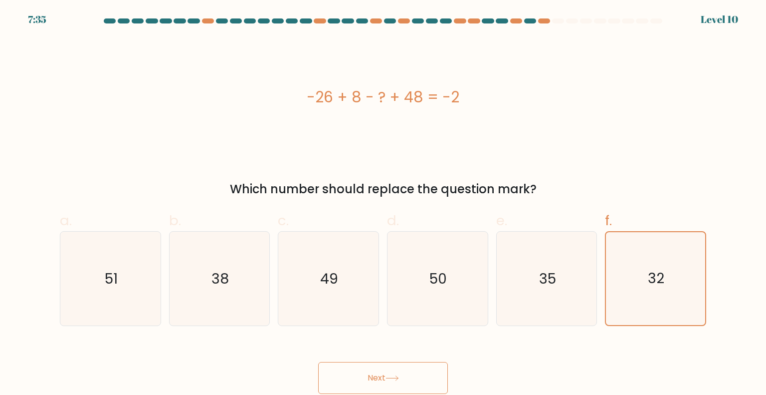
click at [360, 379] on button "Next" at bounding box center [383, 378] width 130 height 32
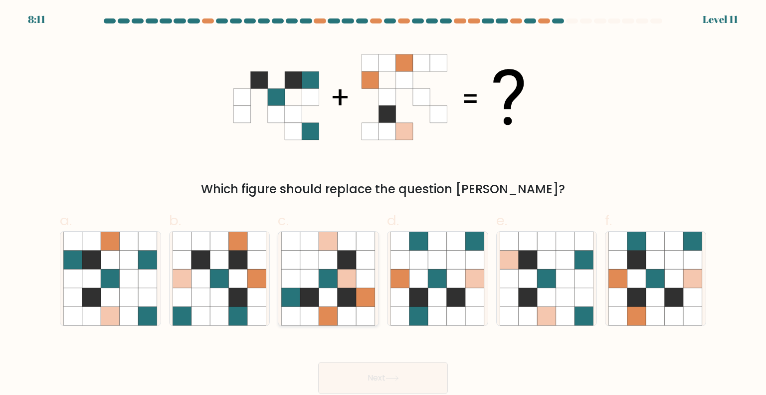
click at [353, 285] on icon at bounding box center [347, 278] width 19 height 19
click at [383, 204] on input "c." at bounding box center [383, 201] width 0 height 6
radio input "true"
click at [362, 375] on button "Next" at bounding box center [383, 378] width 130 height 32
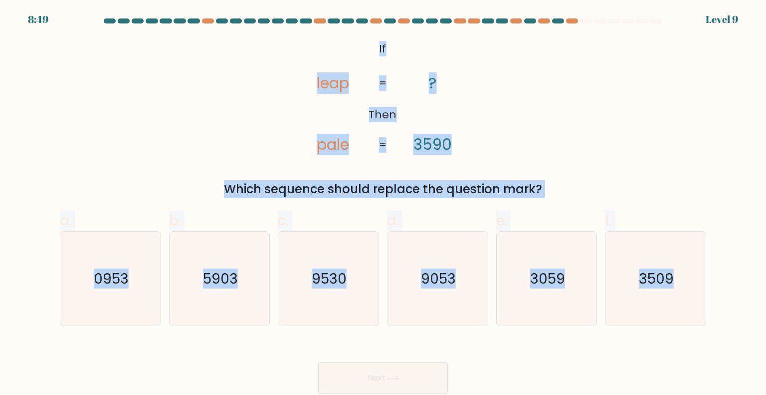
drag, startPoint x: 371, startPoint y: 49, endPoint x: 676, endPoint y: 339, distance: 420.7
click at [676, 339] on form "If ?" at bounding box center [383, 205] width 766 height 375
click at [454, 281] on text "9053" at bounding box center [438, 278] width 35 height 20
click at [384, 204] on input "d. 9053" at bounding box center [383, 201] width 0 height 6
radio input "true"
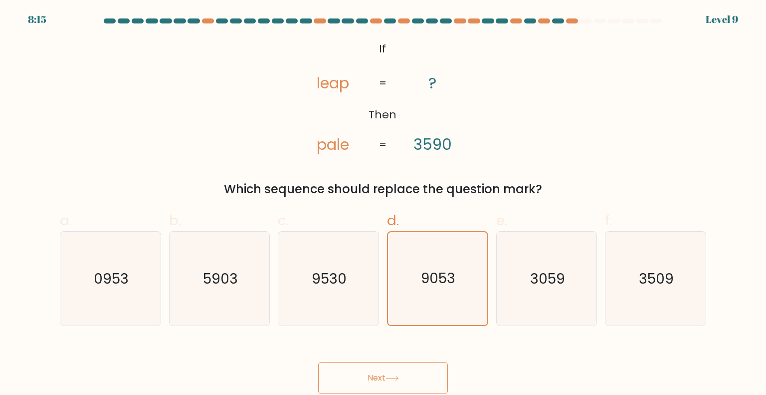
click at [416, 381] on button "Next" at bounding box center [383, 378] width 130 height 32
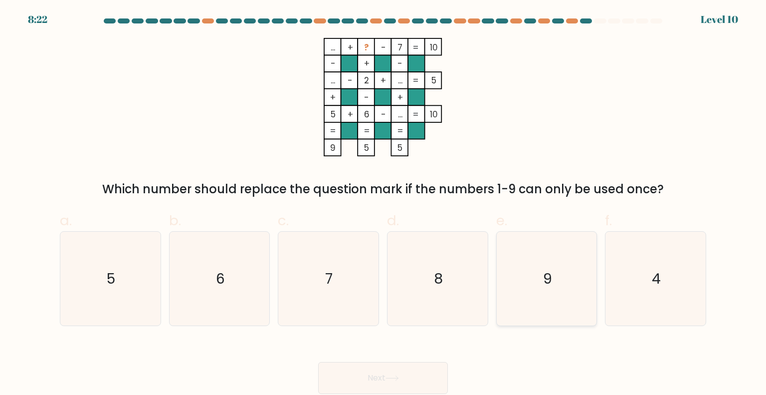
click at [527, 287] on icon "9" at bounding box center [547, 279] width 94 height 94
click at [384, 204] on input "e. 9" at bounding box center [383, 201] width 0 height 6
radio input "true"
click at [399, 382] on button "Next" at bounding box center [383, 378] width 130 height 32
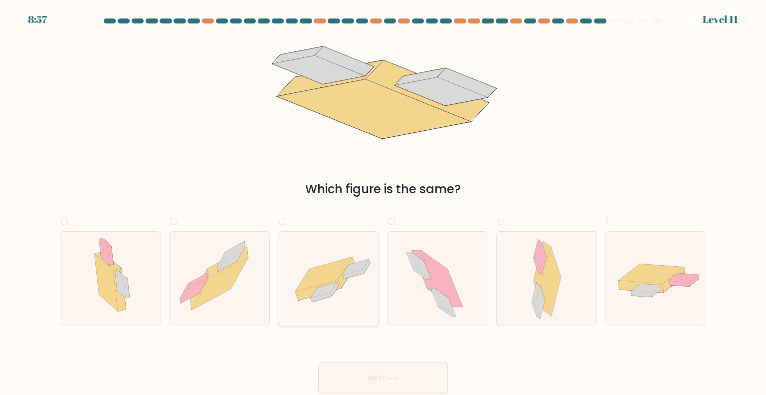
click at [339, 249] on icon at bounding box center [328, 278] width 100 height 69
click at [383, 204] on input "c." at bounding box center [383, 201] width 0 height 6
radio input "true"
click at [351, 379] on button "Next" at bounding box center [383, 378] width 130 height 32
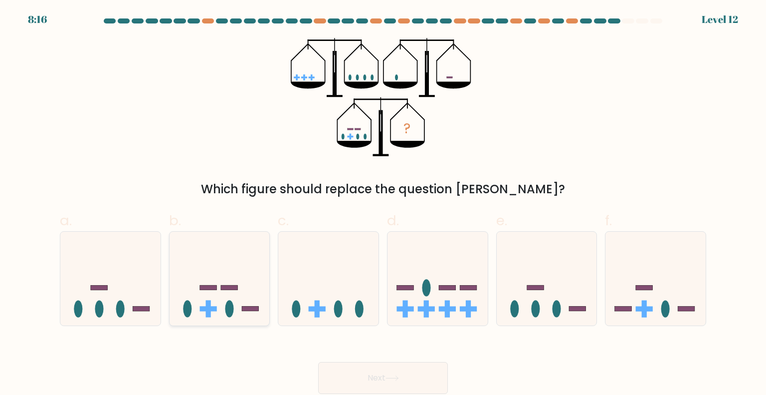
click at [206, 289] on rect at bounding box center [208, 287] width 17 height 5
click at [383, 204] on input "b." at bounding box center [383, 201] width 0 height 6
radio input "true"
click at [382, 385] on button "Next" at bounding box center [383, 378] width 130 height 32
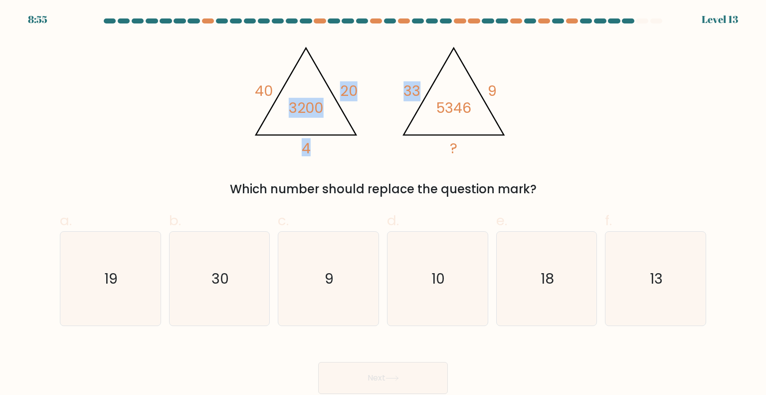
drag, startPoint x: 269, startPoint y: 59, endPoint x: 419, endPoint y: 111, distance: 158.9
click at [419, 111] on icon "@import url('https://fonts.googleapis.com/css?family=Abril+Fatface:400,100,100i…" at bounding box center [383, 97] width 272 height 118
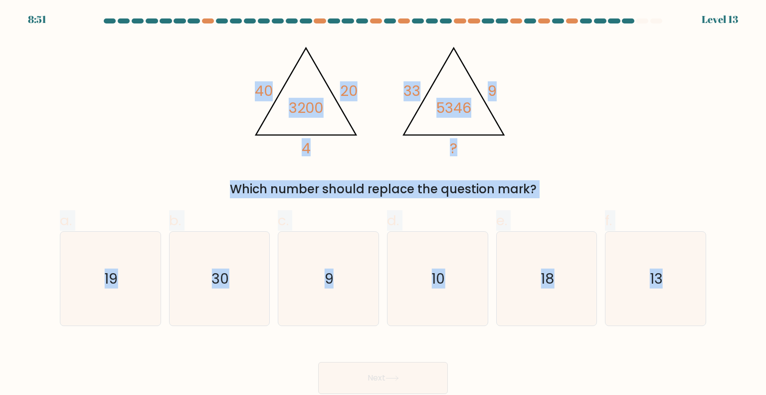
drag, startPoint x: 230, startPoint y: 70, endPoint x: 685, endPoint y: 347, distance: 533.1
click at [685, 347] on form at bounding box center [383, 205] width 766 height 375
drag, startPoint x: 570, startPoint y: 267, endPoint x: 390, endPoint y: 271, distance: 179.7
click at [390, 271] on div "10" at bounding box center [437, 278] width 101 height 95
click at [384, 204] on input "d. 10" at bounding box center [383, 201] width 0 height 6
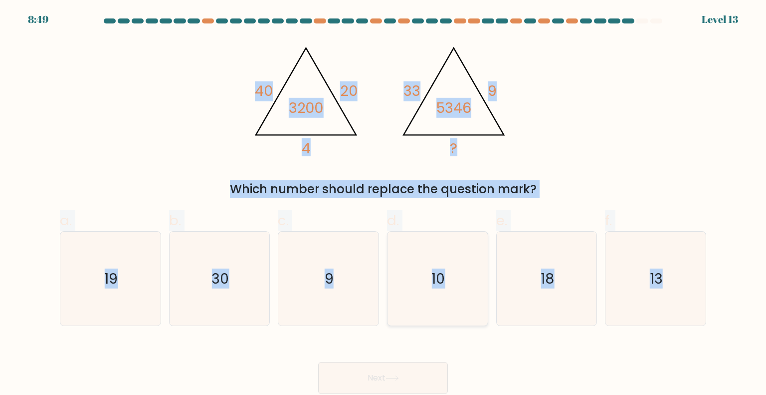
radio input "true"
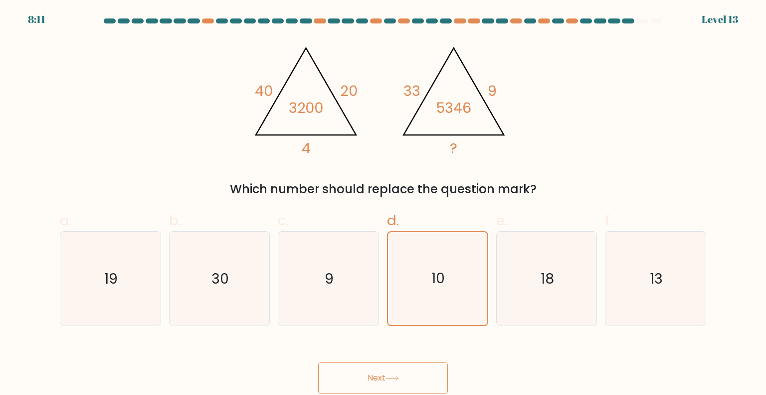
click at [547, 357] on div "Next" at bounding box center [383, 366] width 659 height 56
click at [549, 286] on text "18" at bounding box center [547, 278] width 13 height 20
click at [384, 204] on input "e. 18" at bounding box center [383, 201] width 0 height 6
radio input "true"
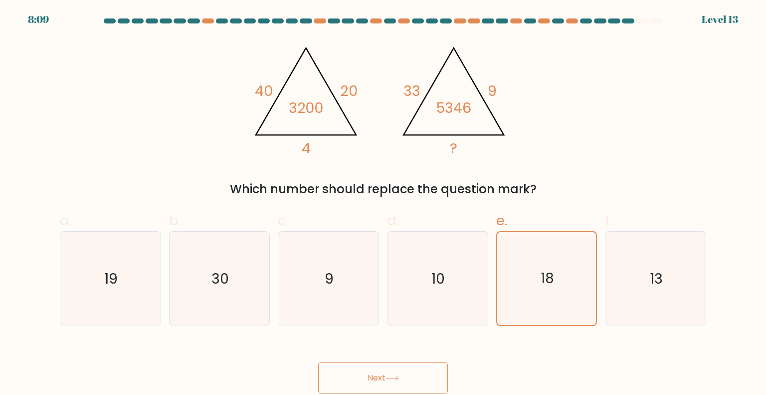
click at [433, 369] on button "Next" at bounding box center [383, 378] width 130 height 32
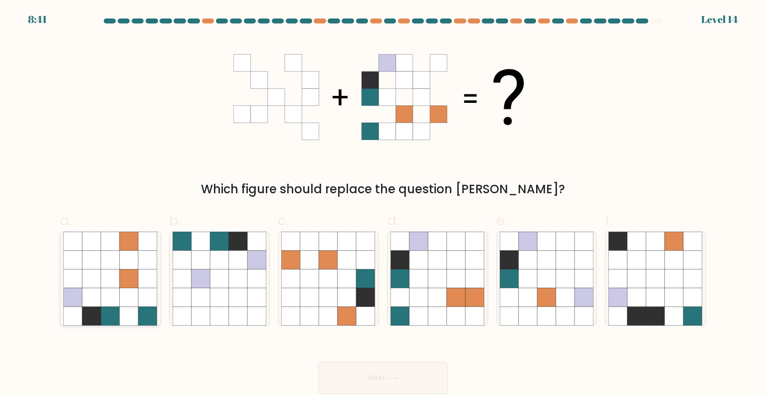
click at [99, 278] on icon at bounding box center [91, 278] width 19 height 19
click at [383, 204] on input "a." at bounding box center [383, 201] width 0 height 6
radio input "true"
click at [368, 372] on button "Next" at bounding box center [383, 378] width 130 height 32
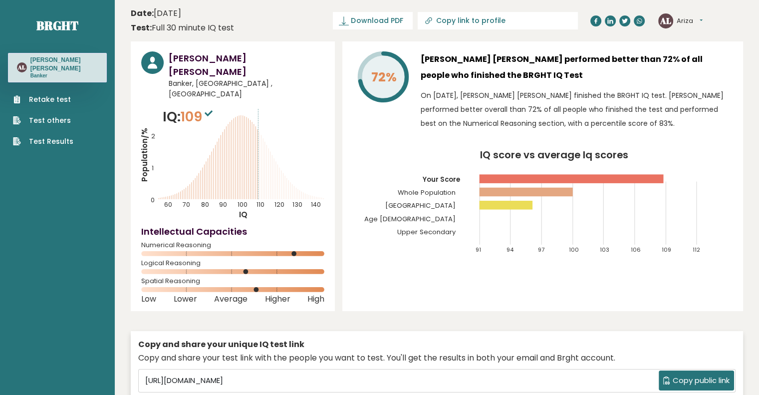
click at [581, 117] on p "On [DATE], [PERSON_NAME] [PERSON_NAME] finished the BRGHT IQ test. [PERSON_NAME…" at bounding box center [577, 109] width 312 height 42
